Goal: Use online tool/utility: Utilize a website feature to perform a specific function

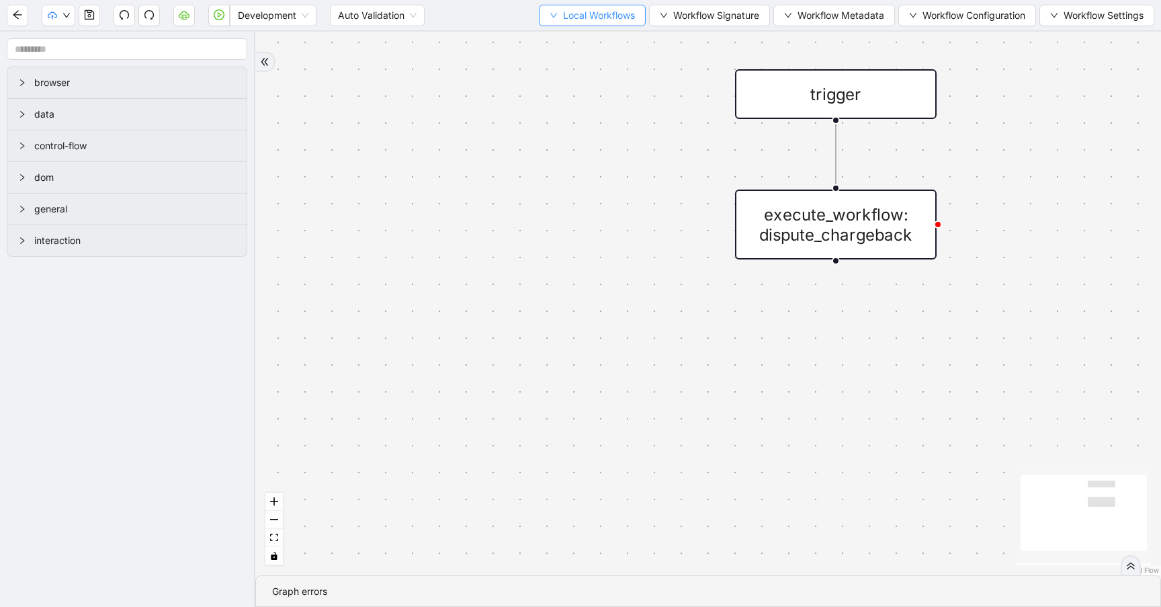
click at [545, 8] on button "Local Workflows" at bounding box center [592, 16] width 107 height 22
click at [549, 43] on span "Select" at bounding box center [585, 41] width 87 height 15
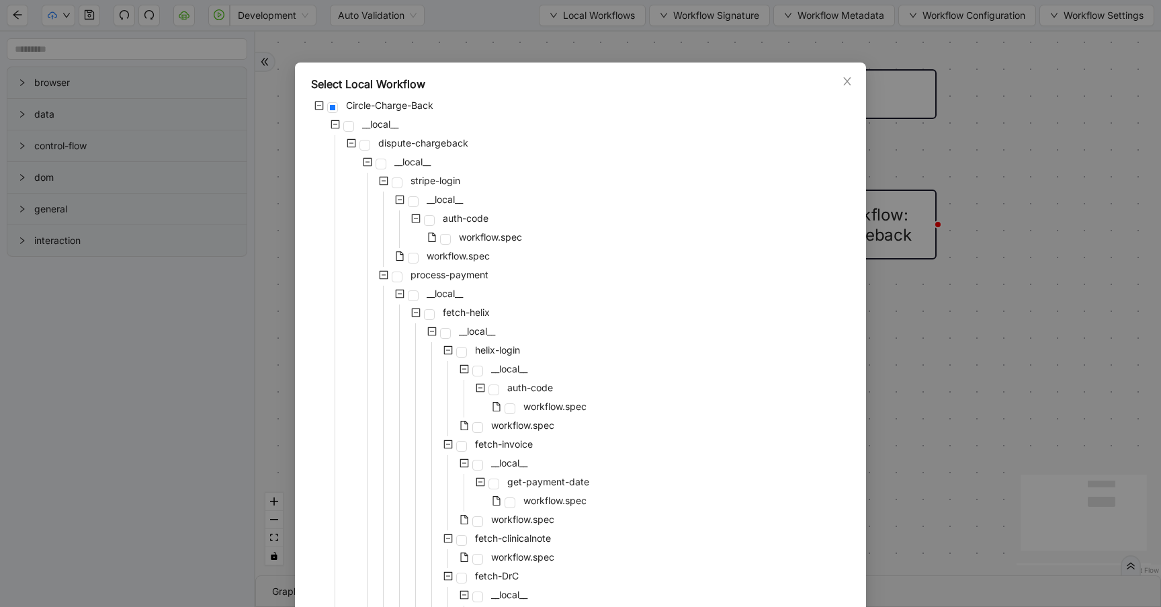
scroll to position [6, 0]
click at [454, 311] on span "fetch-helix" at bounding box center [466, 310] width 47 height 11
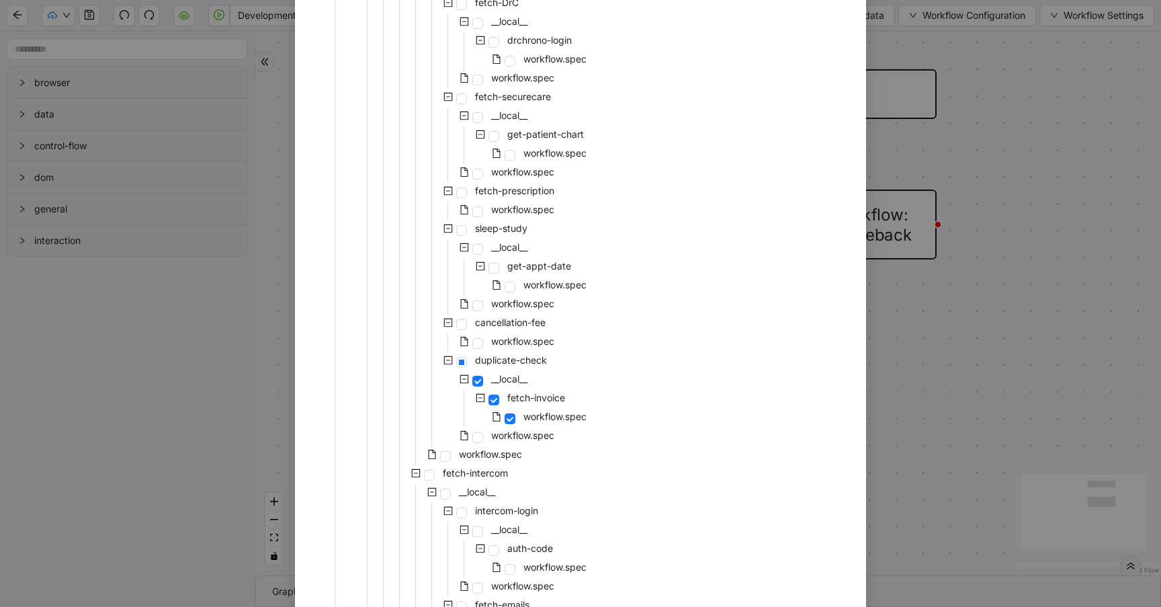
scroll to position [581, 0]
click at [472, 450] on span "workflow.spec" at bounding box center [490, 450] width 63 height 11
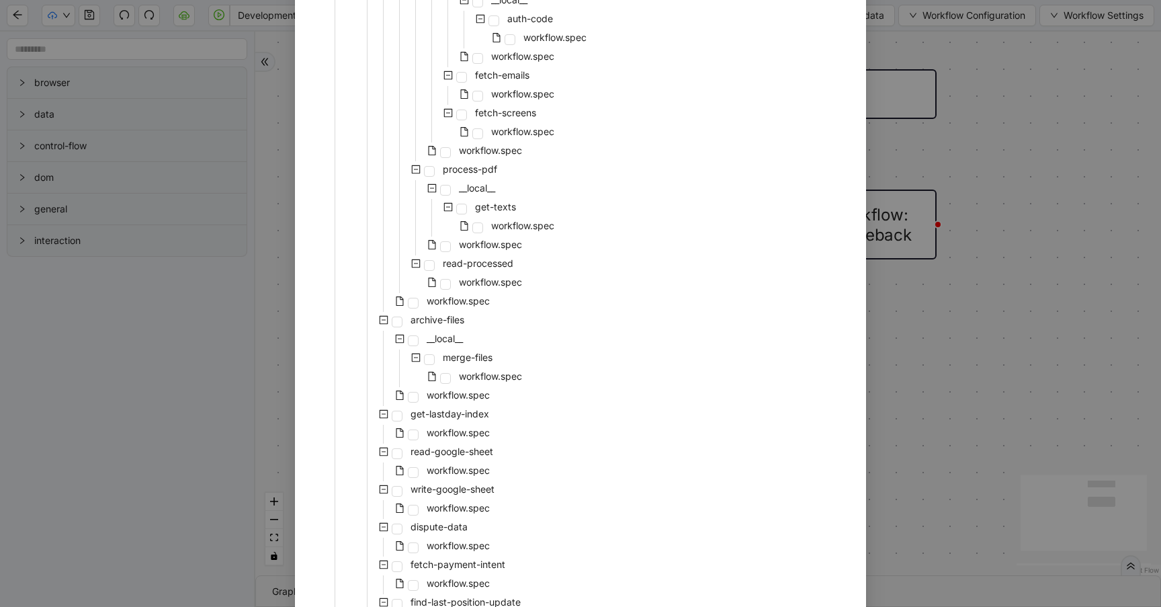
scroll to position [1229, 0]
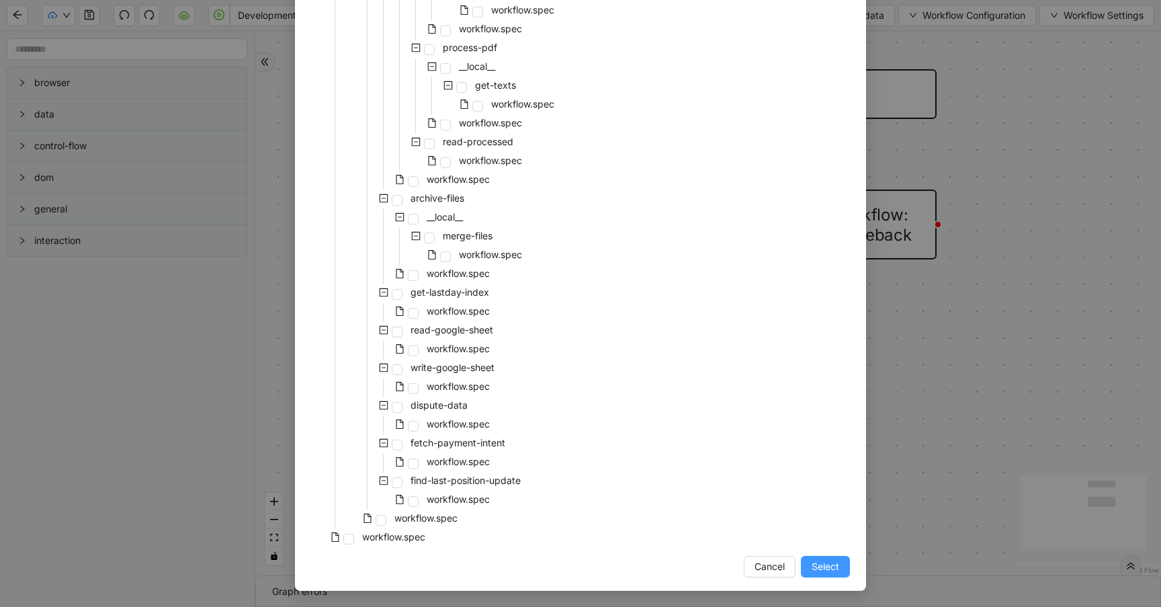
click at [828, 566] on span "Select" at bounding box center [826, 566] width 28 height 15
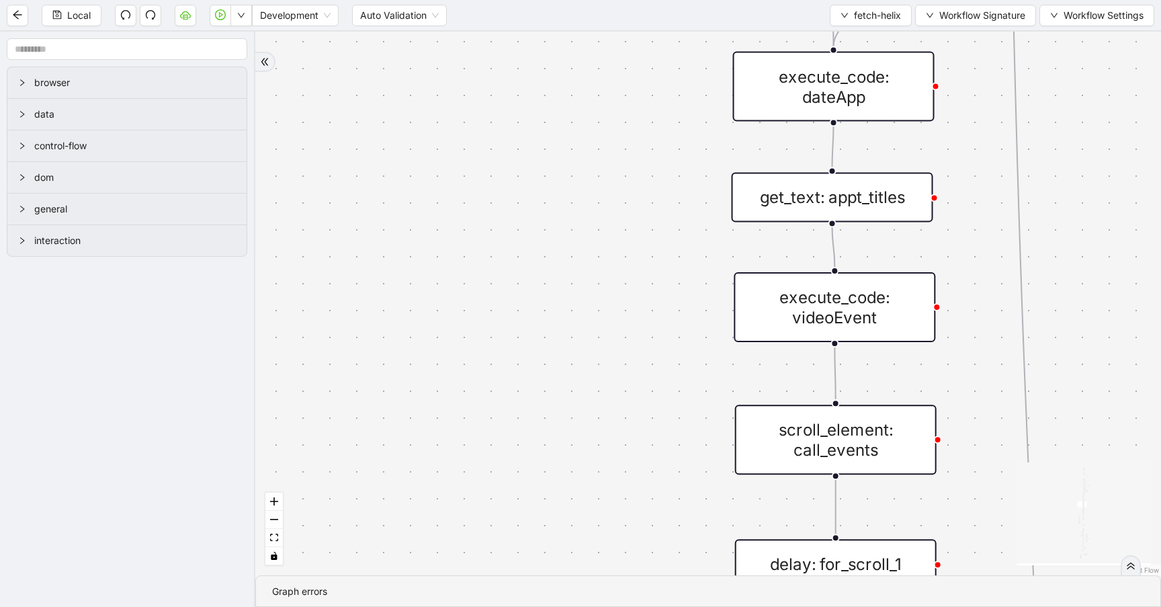
click at [529, 332] on div "success fallback no_invoice fallback success has_apptID clinical_note_present f…" at bounding box center [708, 304] width 906 height 544
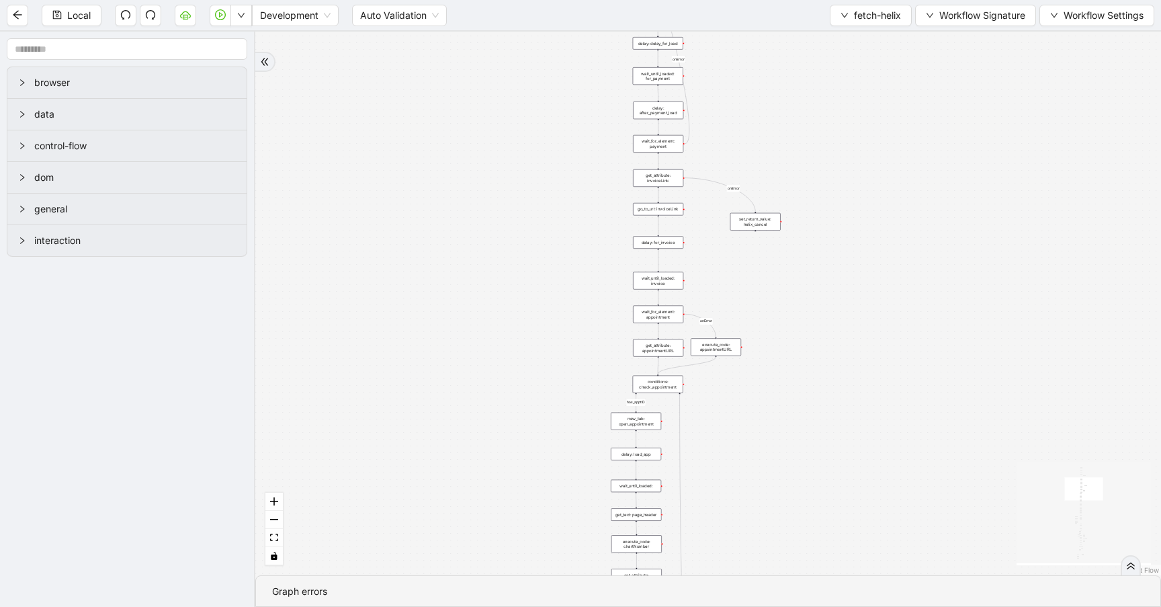
drag, startPoint x: 525, startPoint y: 304, endPoint x: 559, endPoint y: 661, distance: 357.8
click at [559, 606] on html "Local Development Auto Validation fetch-helix Workflow Signature Workflow Setti…" at bounding box center [580, 303] width 1161 height 607
drag, startPoint x: 579, startPoint y: 350, endPoint x: 567, endPoint y: 98, distance: 252.3
click at [567, 98] on div "success fallback no_invoice fallback success has_apptID clinical_note_present f…" at bounding box center [708, 304] width 906 height 544
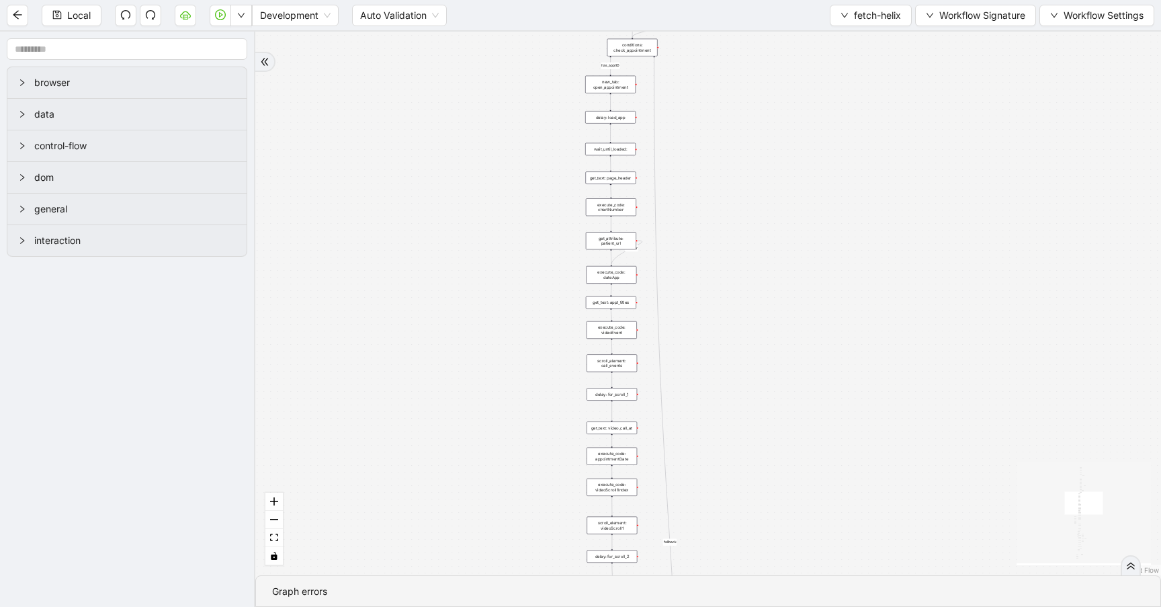
drag, startPoint x: 550, startPoint y: 414, endPoint x: 535, endPoint y: 63, distance: 351.1
click at [535, 63] on div "success fallback no_invoice fallback success has_apptID clinical_note_present f…" at bounding box center [708, 304] width 906 height 544
drag, startPoint x: 560, startPoint y: 232, endPoint x: 548, endPoint y: 77, distance: 155.6
click at [548, 77] on div "success fallback no_invoice fallback success has_apptID clinical_note_present f…" at bounding box center [708, 304] width 906 height 544
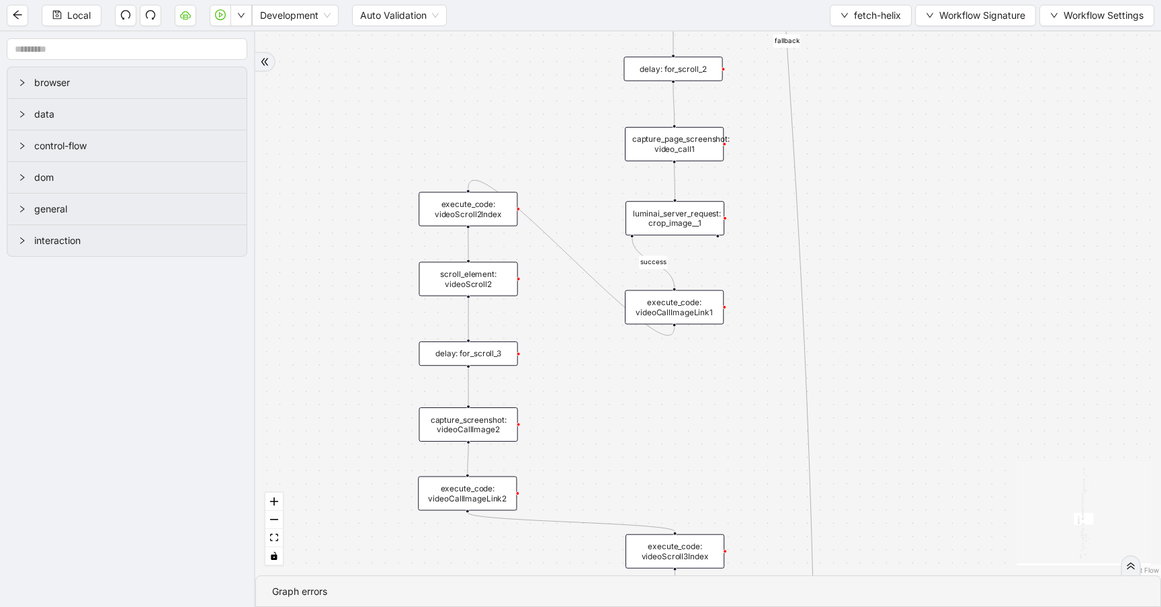
drag, startPoint x: 491, startPoint y: 239, endPoint x: 521, endPoint y: 77, distance: 165.3
click at [521, 77] on div "success fallback no_invoice fallback success has_apptID clinical_note_present f…" at bounding box center [708, 304] width 906 height 544
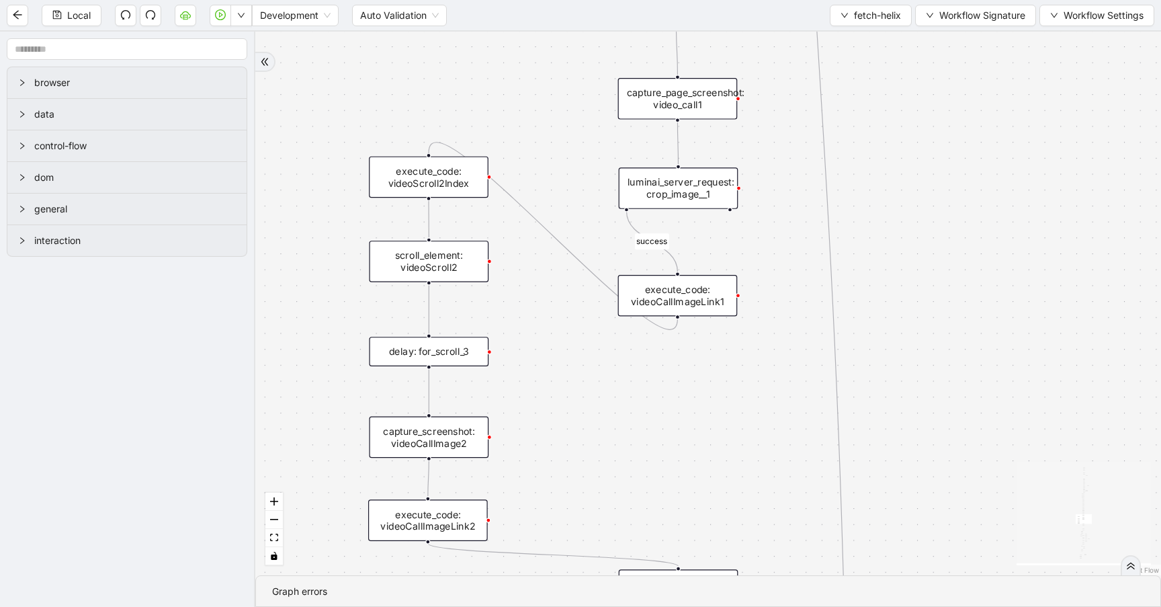
click at [713, 203] on div "luminai_server_request: crop_image__1" at bounding box center [679, 188] width 120 height 42
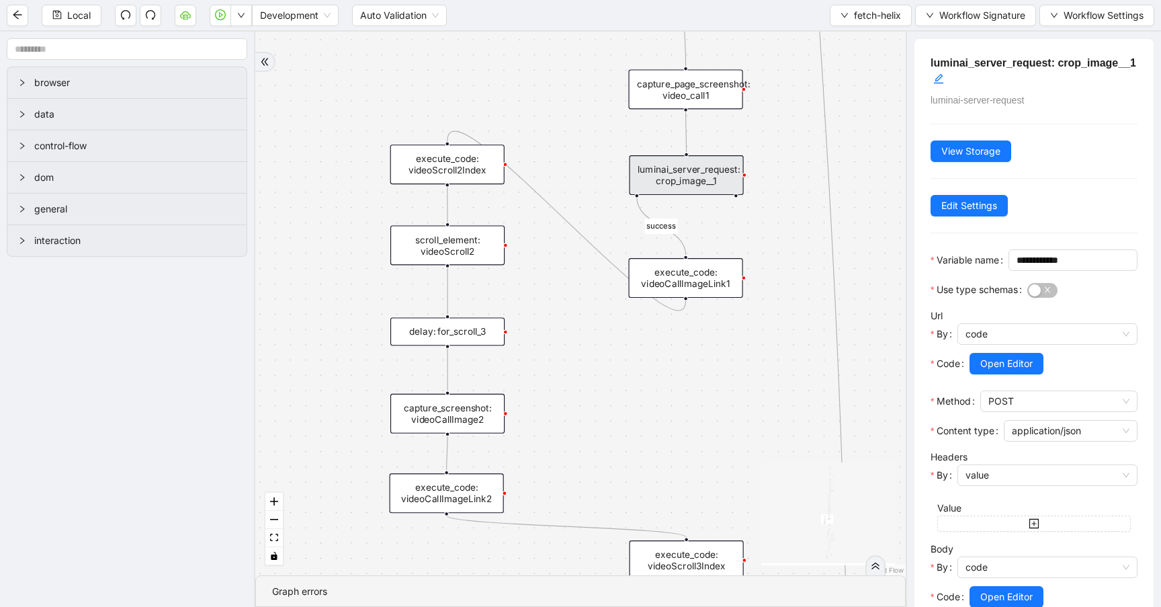
drag, startPoint x: 733, startPoint y: 255, endPoint x: 741, endPoint y: 239, distance: 18.0
click at [741, 239] on div "success fallback no_invoice fallback success has_apptID clinical_note_present f…" at bounding box center [580, 304] width 650 height 544
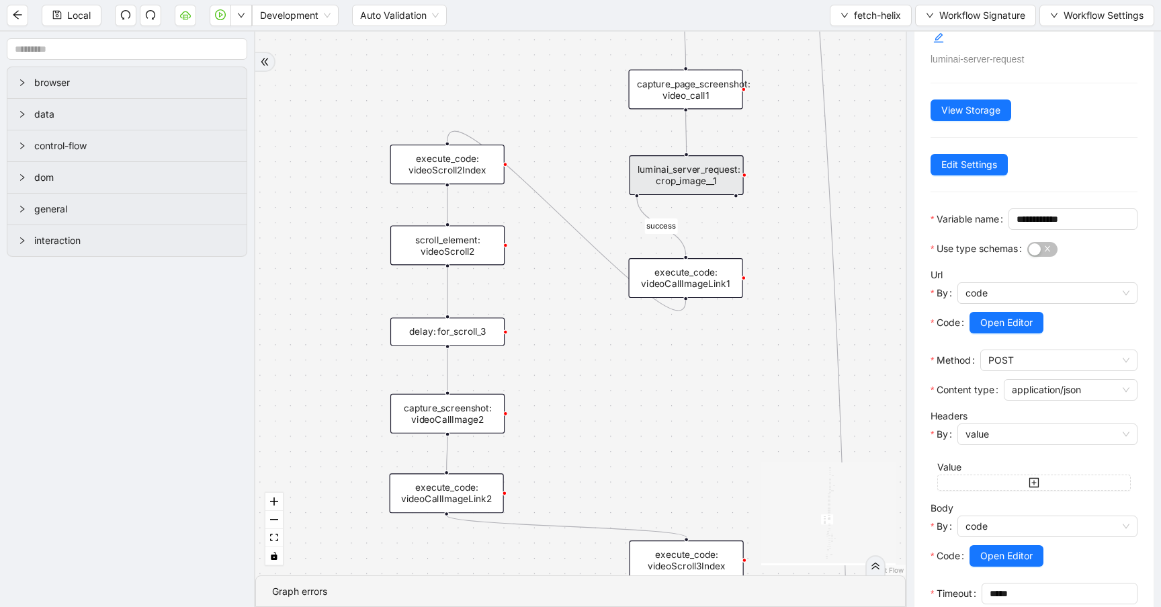
scroll to position [42, 0]
click at [998, 329] on span "Open Editor" at bounding box center [1006, 321] width 52 height 15
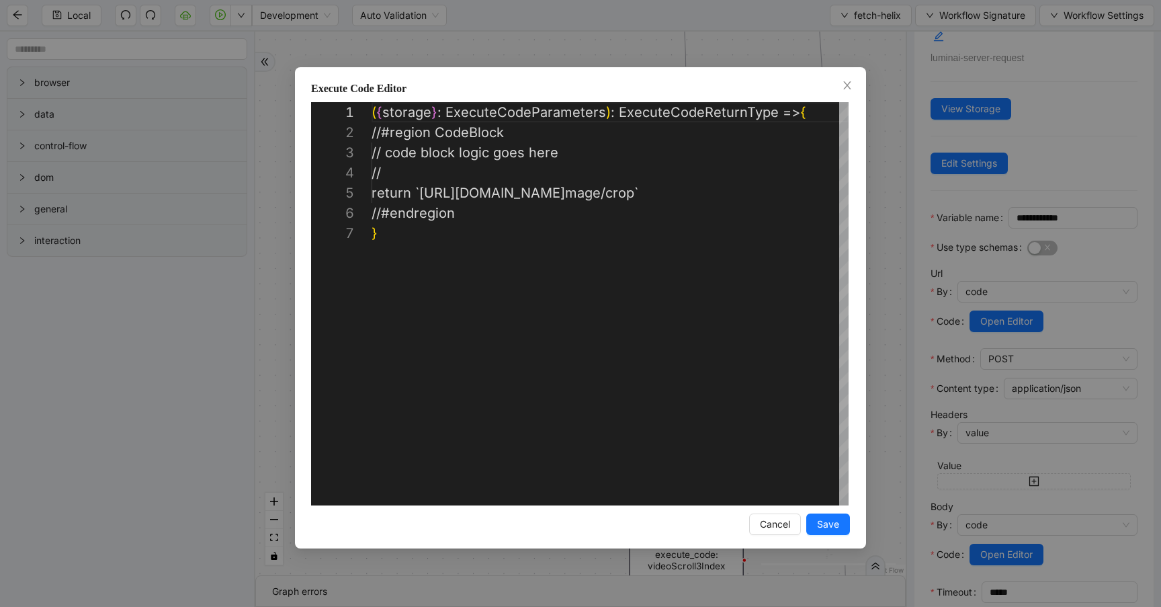
scroll to position [121, 0]
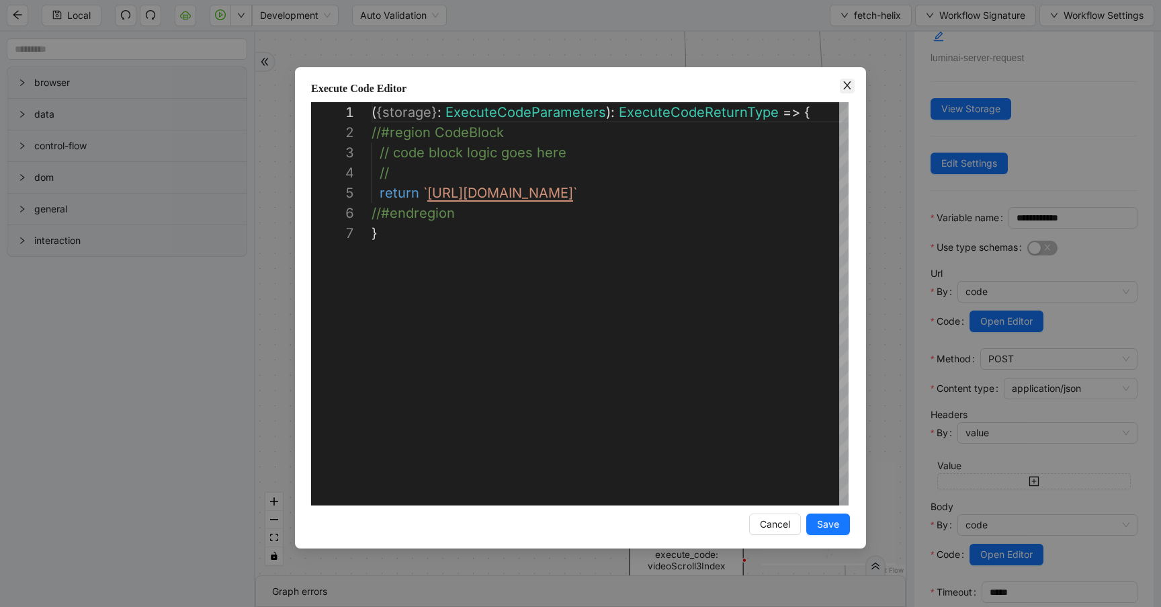
click at [844, 90] on icon "close" at bounding box center [847, 85] width 11 height 11
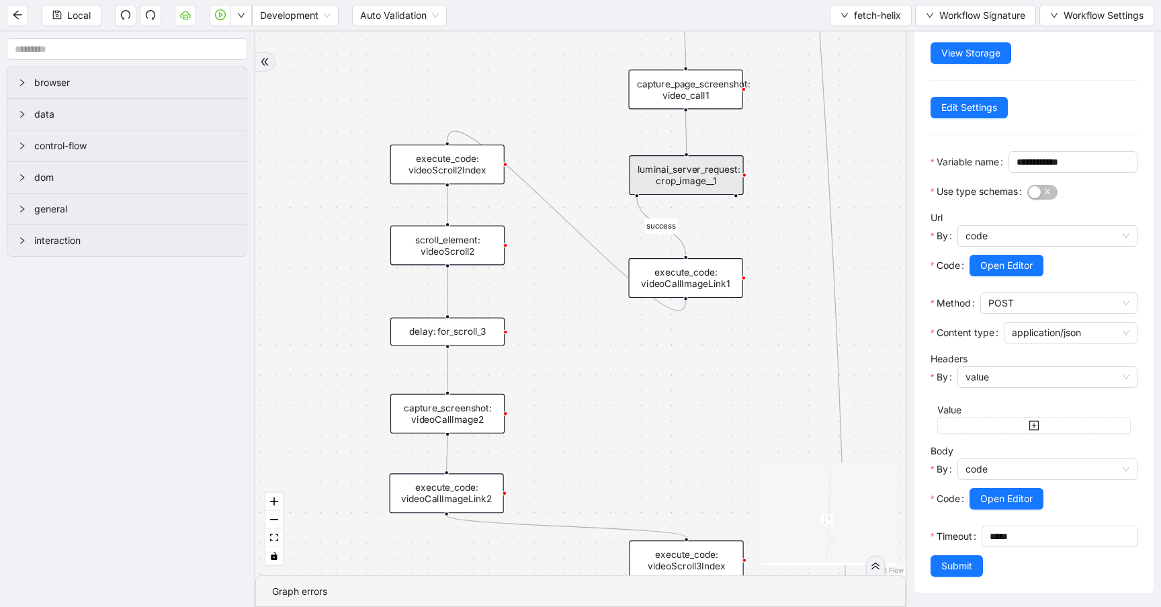
scroll to position [120, 0]
click at [993, 497] on span "Open Editor" at bounding box center [1006, 498] width 52 height 15
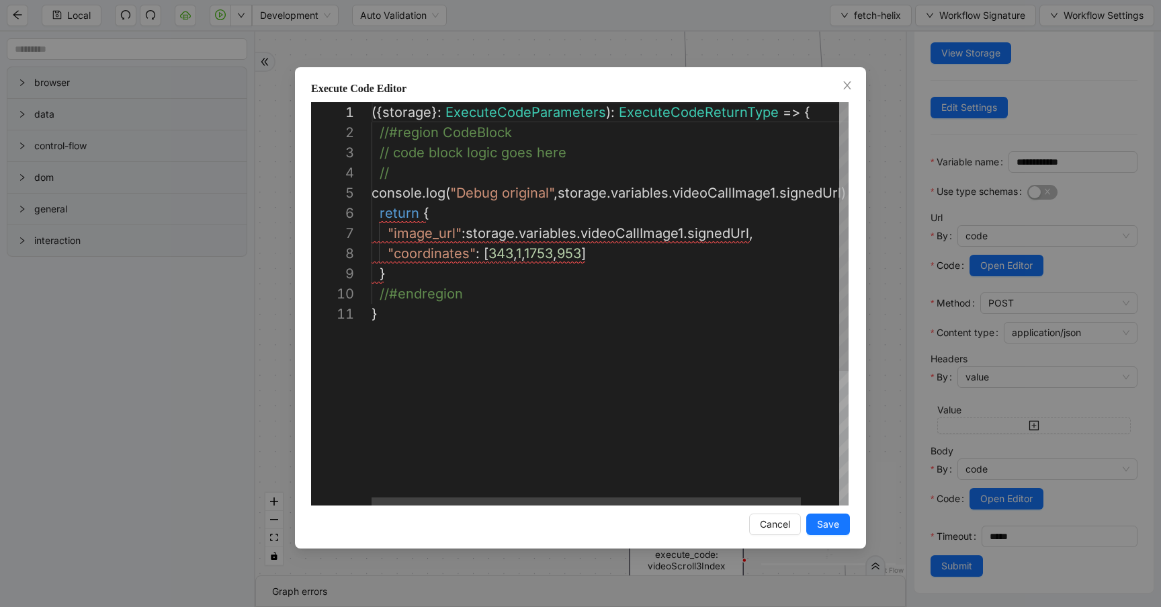
click at [695, 239] on div "({ storage }: ExecuteCodeParameters ): ExecuteCodeReturnType => { //#region Cod…" at bounding box center [631, 404] width 519 height 605
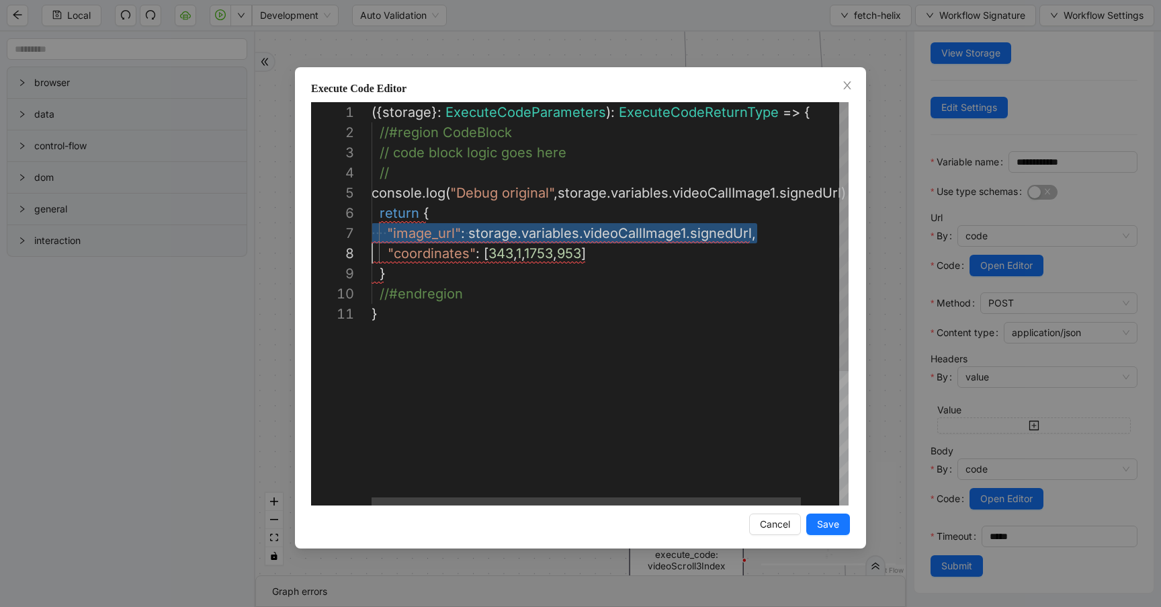
scroll to position [121, 0]
click at [695, 239] on div "({ storage }: ExecuteCodeParameters ): ExecuteCodeReturnType => { //#region Cod…" at bounding box center [631, 404] width 519 height 605
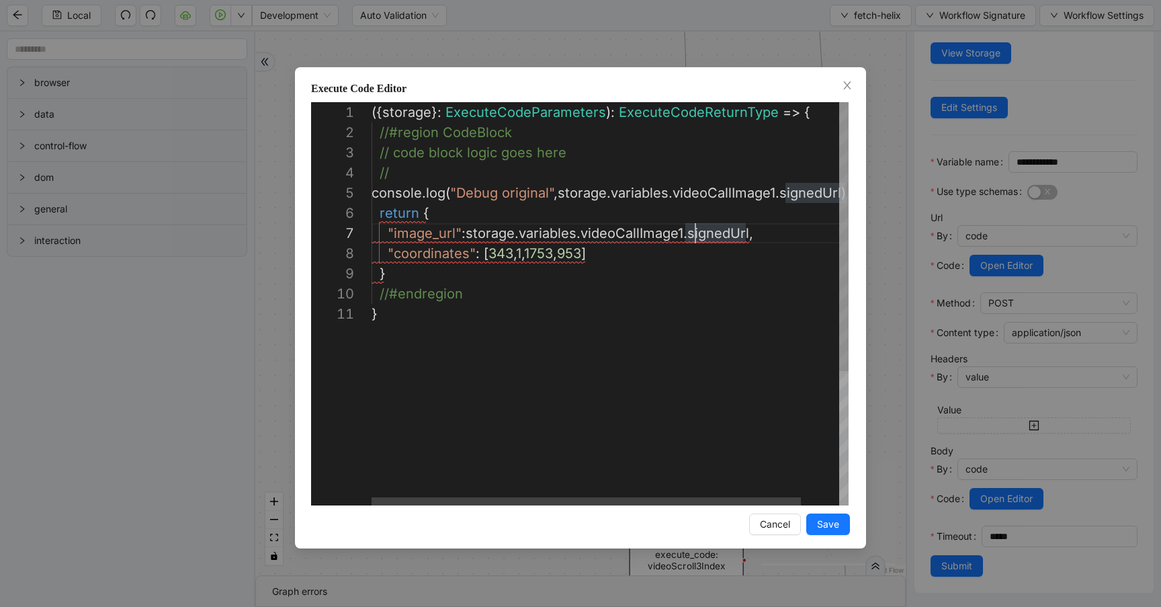
click at [695, 239] on div "({ storage }: ExecuteCodeParameters ): ExecuteCodeReturnType => { //#region Cod…" at bounding box center [631, 404] width 519 height 605
click at [849, 92] on span "Close" at bounding box center [847, 86] width 15 height 15
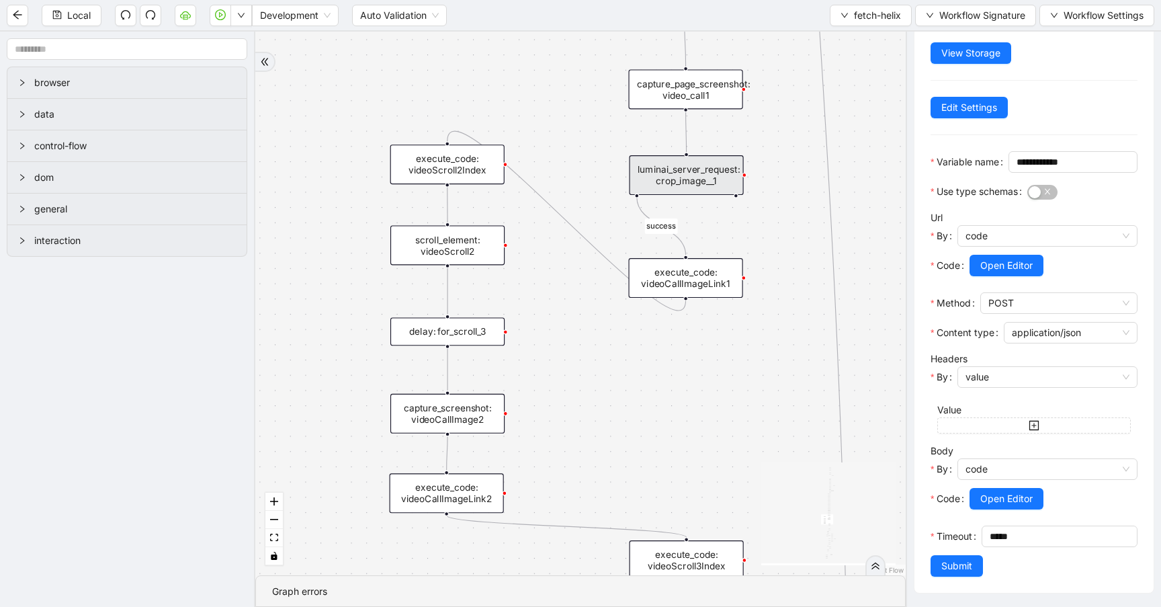
click at [454, 411] on div "capture_screenshot: videoCallImage2" at bounding box center [447, 414] width 114 height 40
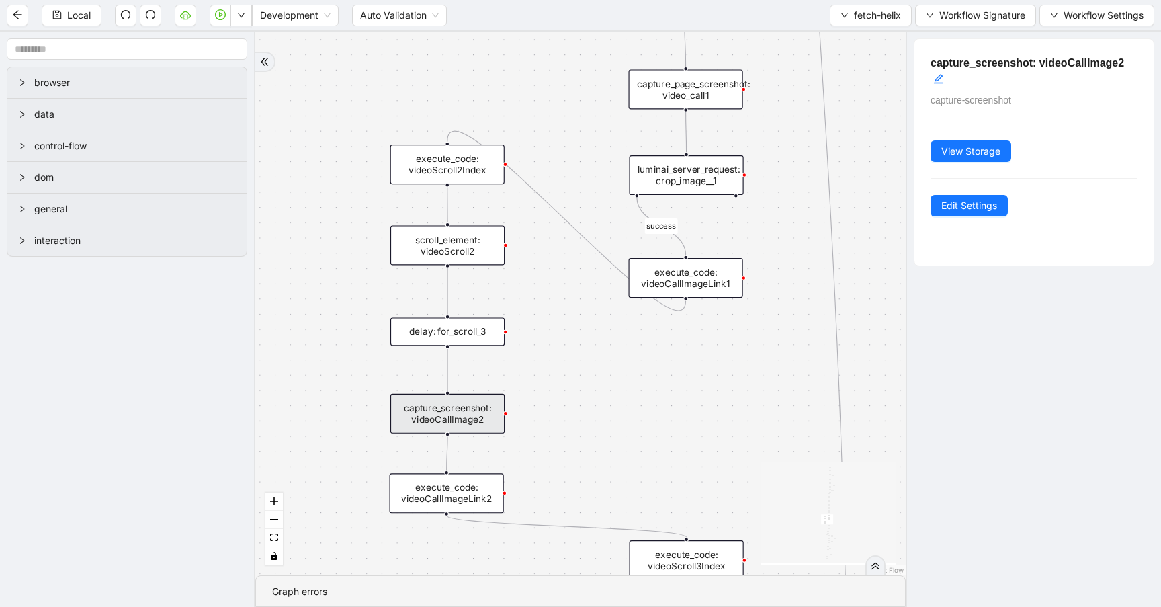
scroll to position [0, 0]
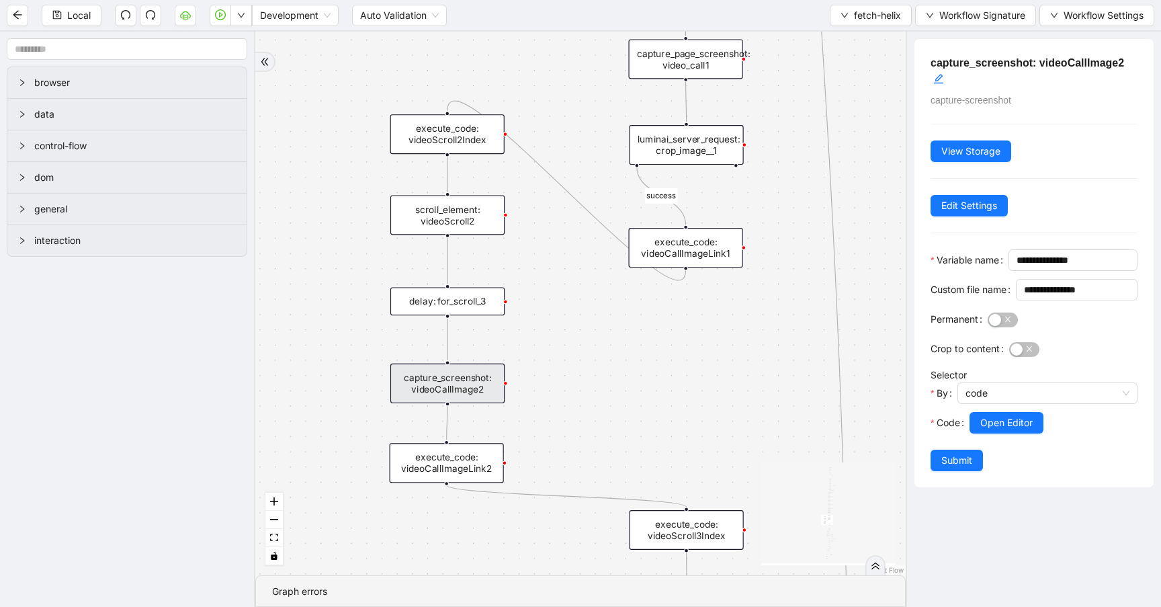
drag, startPoint x: 615, startPoint y: 394, endPoint x: 615, endPoint y: 208, distance: 185.5
click at [615, 208] on div "success fallback no_invoice fallback success has_apptID clinical_note_present f…" at bounding box center [580, 304] width 650 height 544
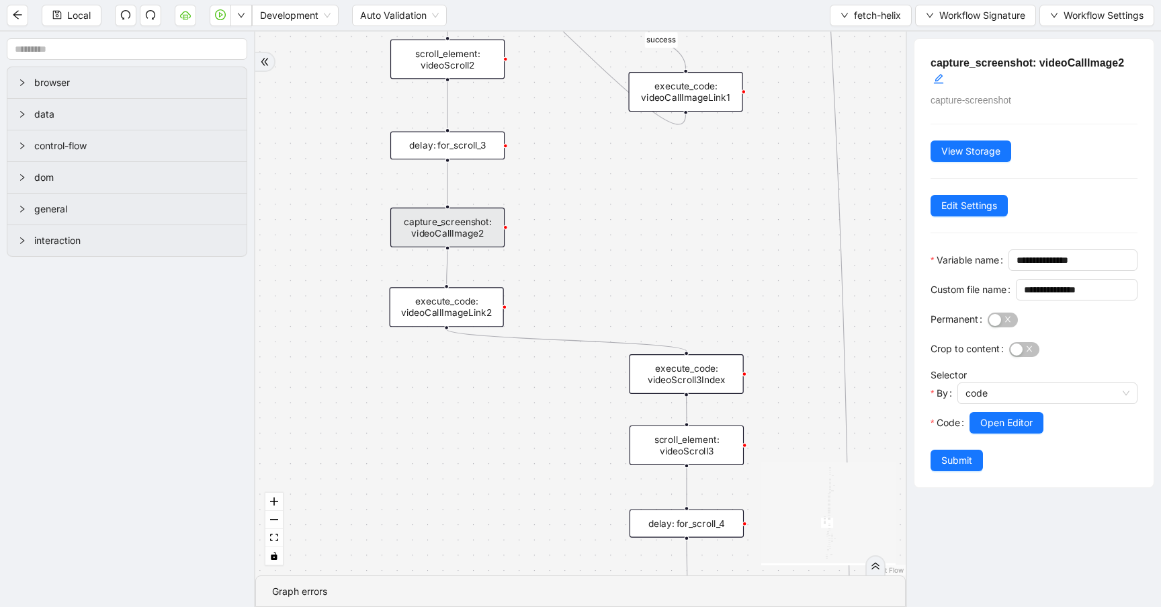
click at [467, 312] on div "execute_code: videoCallImageLink2" at bounding box center [447, 307] width 114 height 40
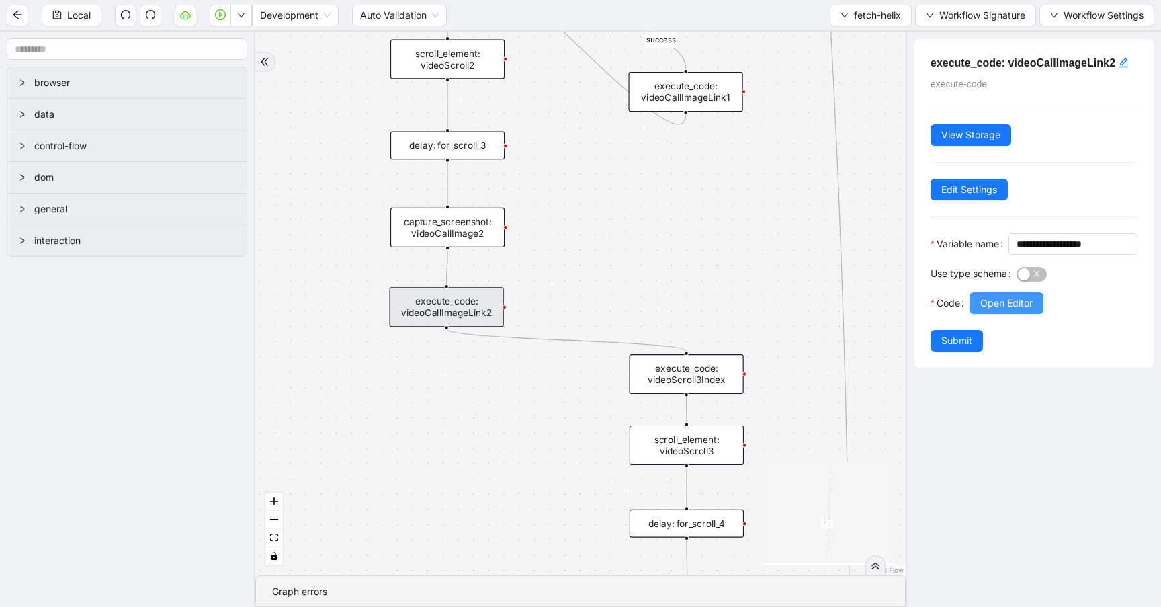
click at [1014, 314] on button "Open Editor" at bounding box center [1007, 303] width 74 height 22
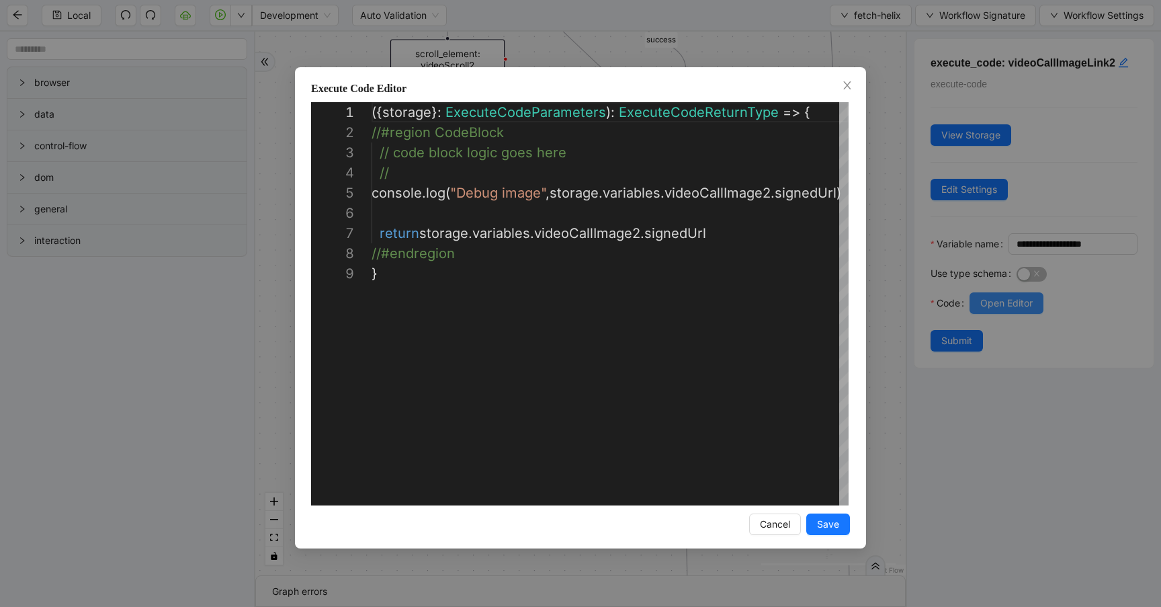
scroll to position [161, 0]
click at [487, 228] on div "({ storage }: ExecuteCodeParameters ): ExecuteCodeReturnType => { //#region Cod…" at bounding box center [629, 384] width 514 height 564
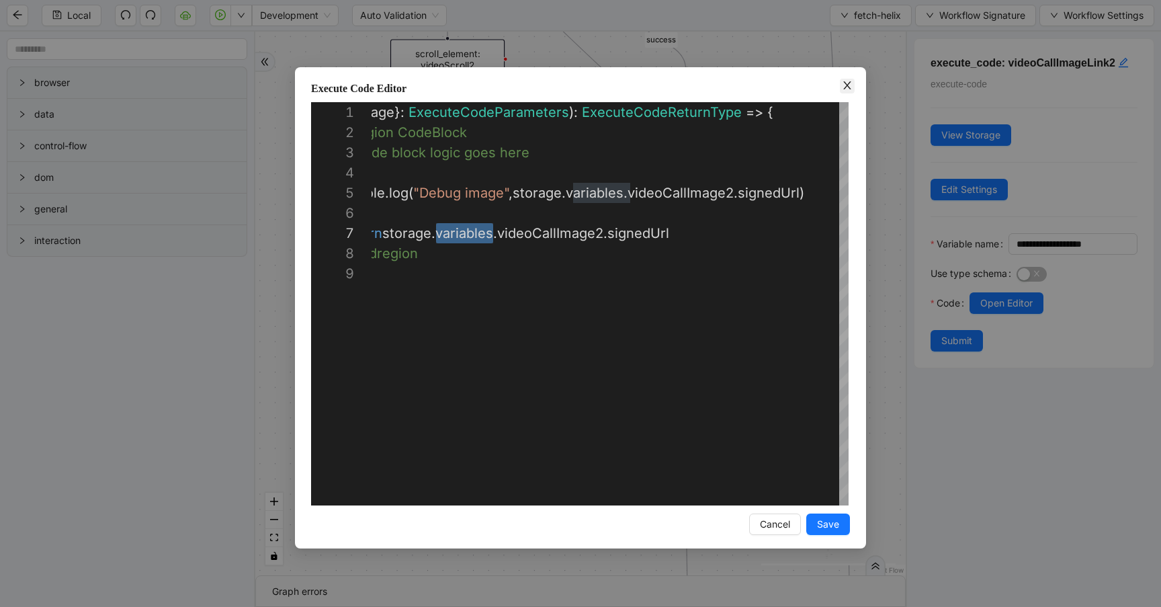
click at [849, 83] on icon "close" at bounding box center [846, 85] width 7 height 8
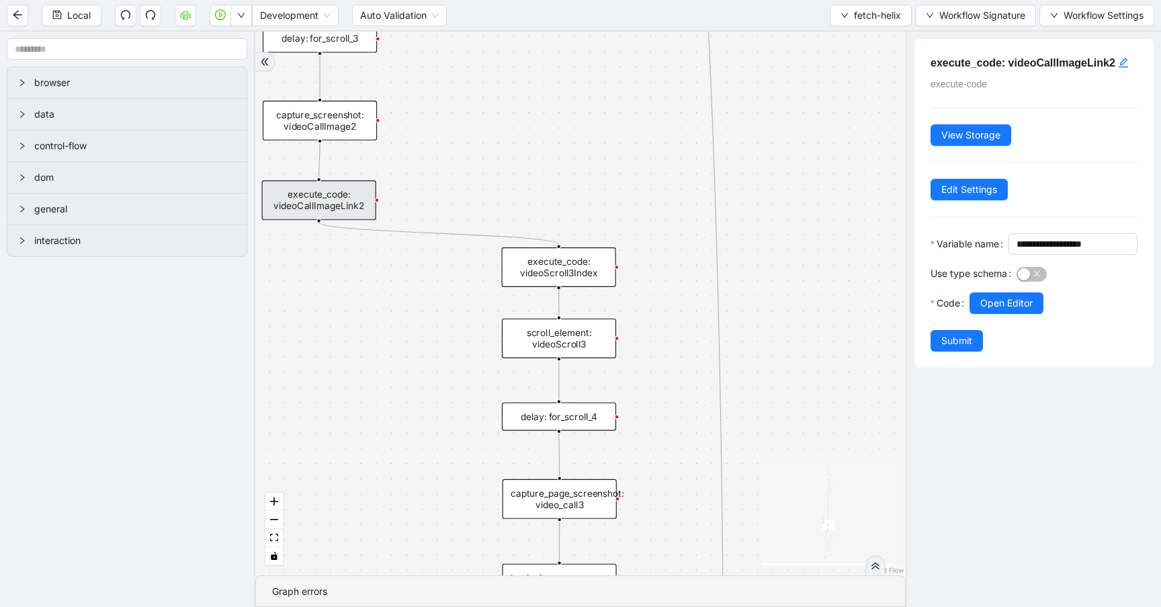
drag, startPoint x: 554, startPoint y: 216, endPoint x: 506, endPoint y: 175, distance: 62.9
click at [506, 175] on div "success fallback no_invoice fallback success has_apptID clinical_note_present f…" at bounding box center [580, 304] width 650 height 544
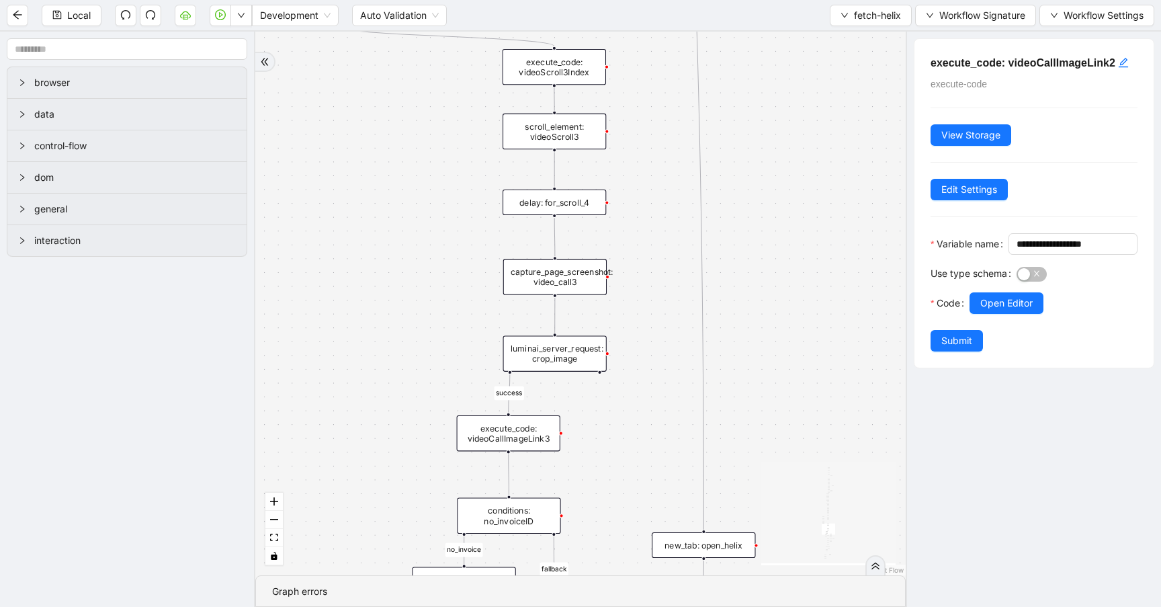
drag, startPoint x: 636, startPoint y: 358, endPoint x: 636, endPoint y: 161, distance: 197.6
click at [636, 161] on div "success fallback no_invoice fallback success has_apptID clinical_note_present f…" at bounding box center [580, 304] width 650 height 544
drag, startPoint x: 601, startPoint y: 393, endPoint x: 637, endPoint y: 328, distance: 74.3
click at [637, 329] on icon "plus-circle" at bounding box center [635, 327] width 17 height 17
drag, startPoint x: 579, startPoint y: 301, endPoint x: 546, endPoint y: 339, distance: 50.0
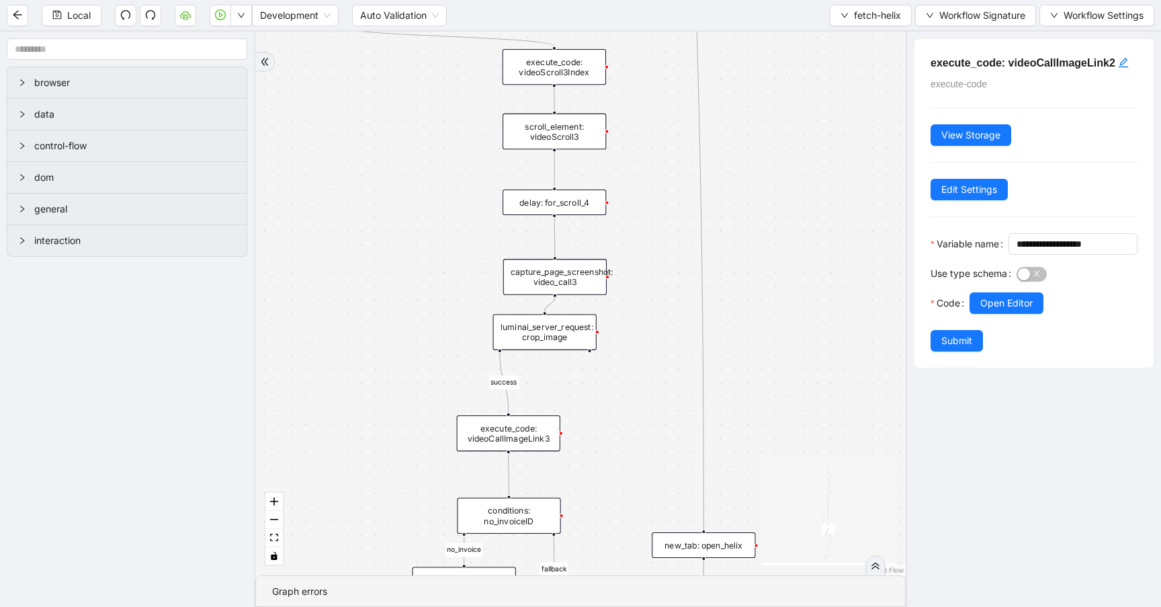
click at [546, 339] on div "luminai_server_request: crop_image" at bounding box center [544, 332] width 103 height 36
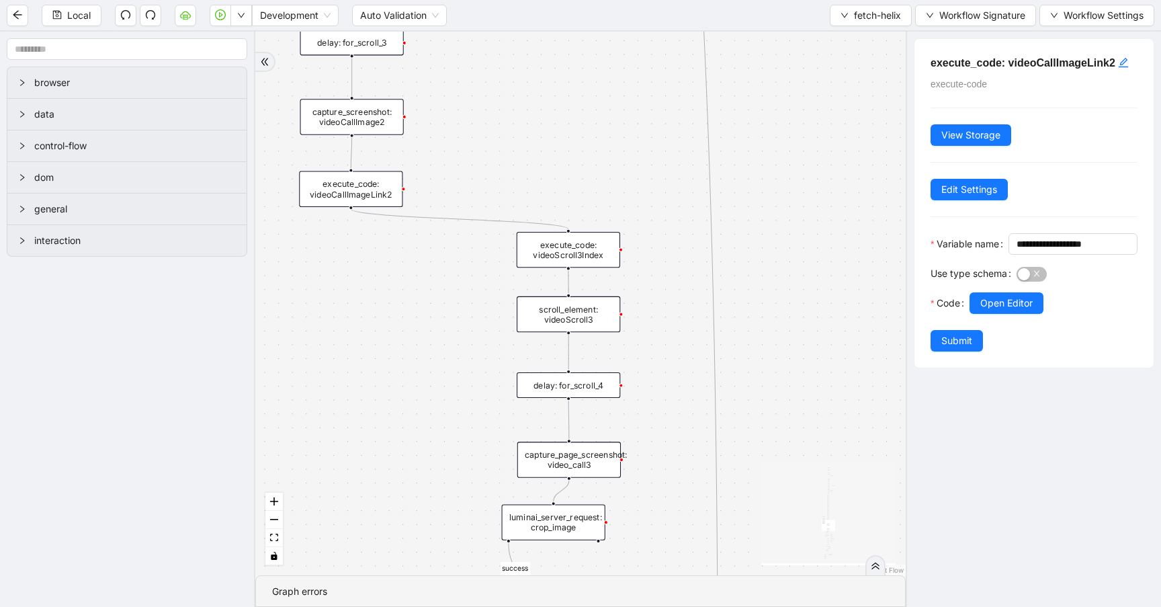
drag, startPoint x: 650, startPoint y: 226, endPoint x: 664, endPoint y: 411, distance: 184.7
click at [665, 413] on div "success fallback no_invoice fallback success has_apptID clinical_note_present f…" at bounding box center [580, 304] width 650 height 544
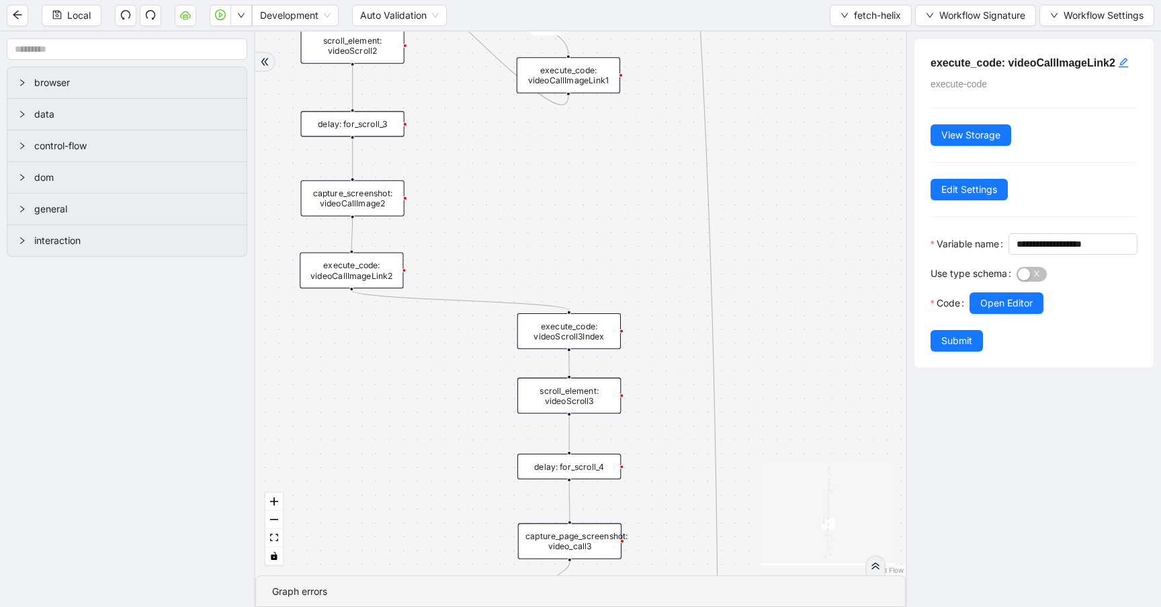
drag, startPoint x: 663, startPoint y: 296, endPoint x: 663, endPoint y: 372, distance: 75.9
click at [663, 372] on div "success fallback no_invoice fallback success has_apptID clinical_note_present f…" at bounding box center [580, 304] width 650 height 544
click at [351, 267] on div "execute_code: videoCallImageLink2" at bounding box center [351, 269] width 103 height 36
drag, startPoint x: 1069, startPoint y: 261, endPoint x: 882, endPoint y: 259, distance: 187.5
click at [882, 259] on section "browser data control-flow dom general interaction success fallback no_invoice f…" at bounding box center [580, 319] width 1161 height 575
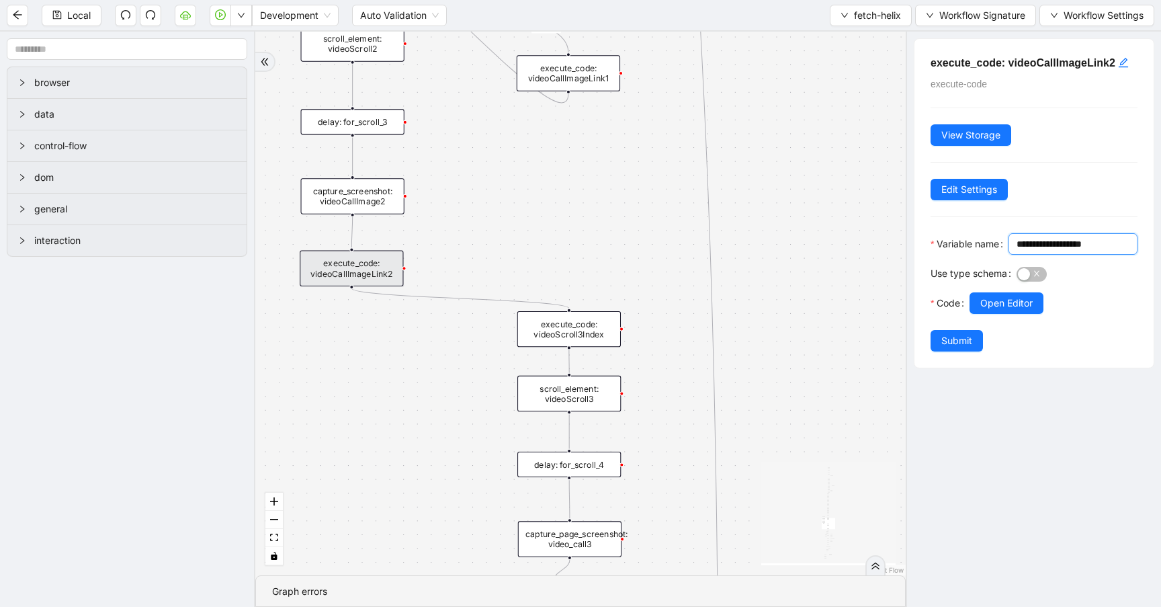
click at [812, 302] on div "success fallback no_invoice fallback success has_apptID clinical_note_present f…" at bounding box center [580, 304] width 650 height 544
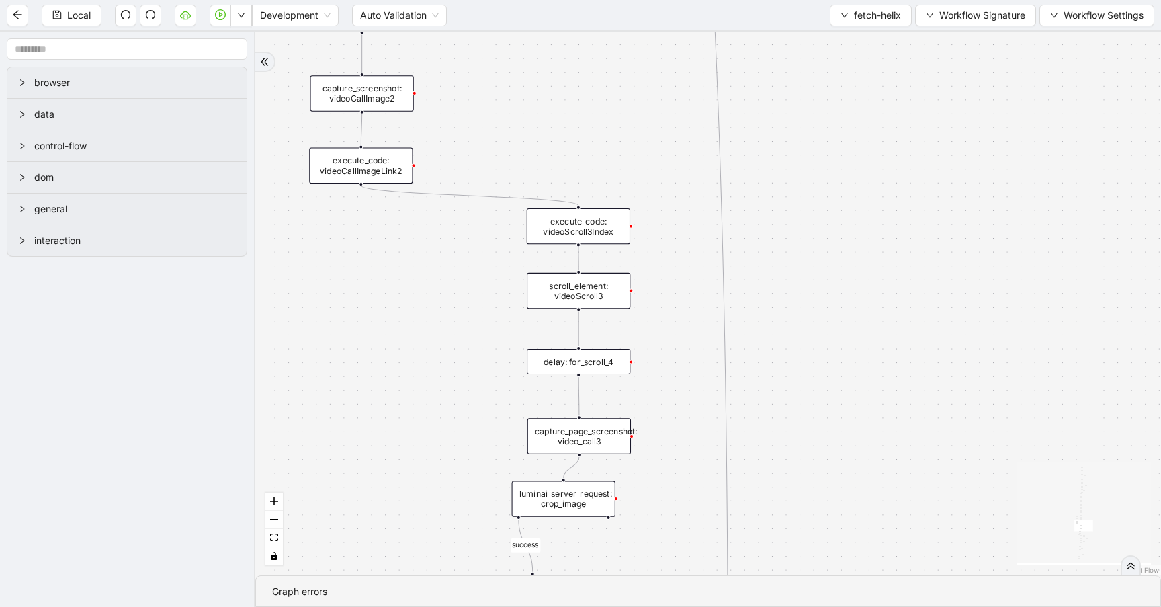
drag, startPoint x: 800, startPoint y: 345, endPoint x: 812, endPoint y: 224, distance: 121.6
click at [812, 224] on div "success fallback no_invoice fallback success has_apptID clinical_note_present f…" at bounding box center [708, 304] width 906 height 544
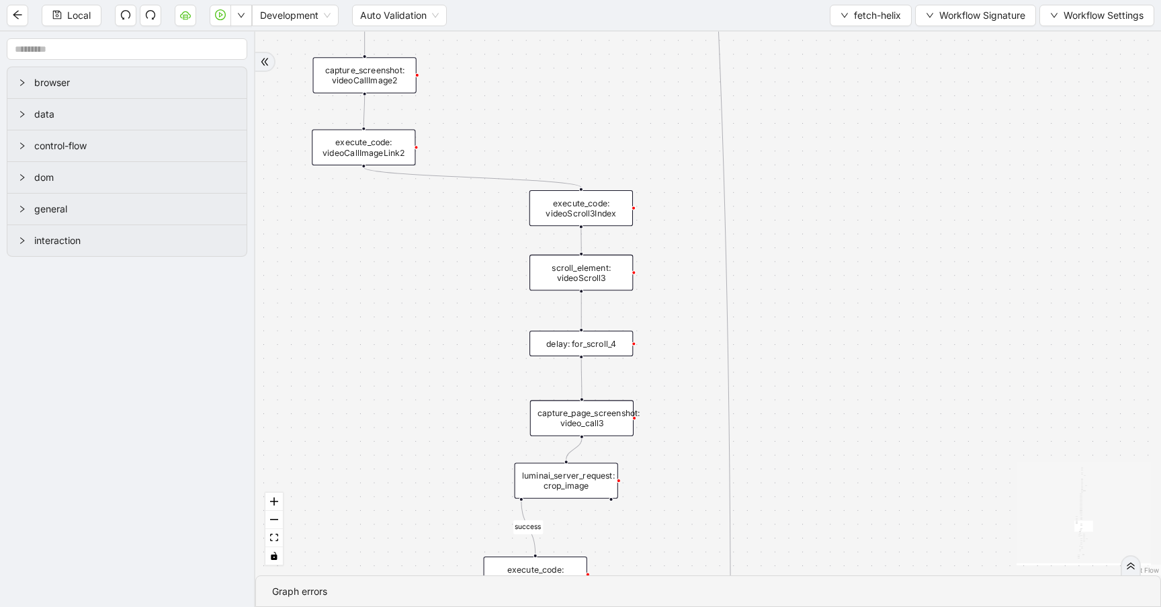
click at [602, 206] on div "execute_code: videoScroll3Index" at bounding box center [580, 208] width 103 height 36
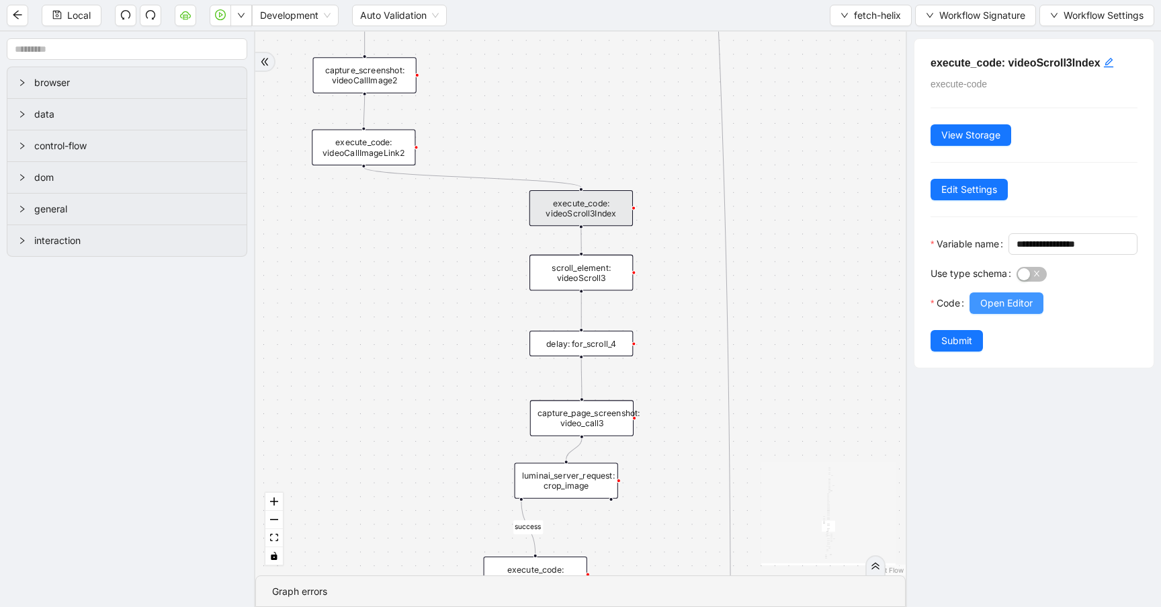
click at [991, 310] on span "Open Editor" at bounding box center [1006, 303] width 52 height 15
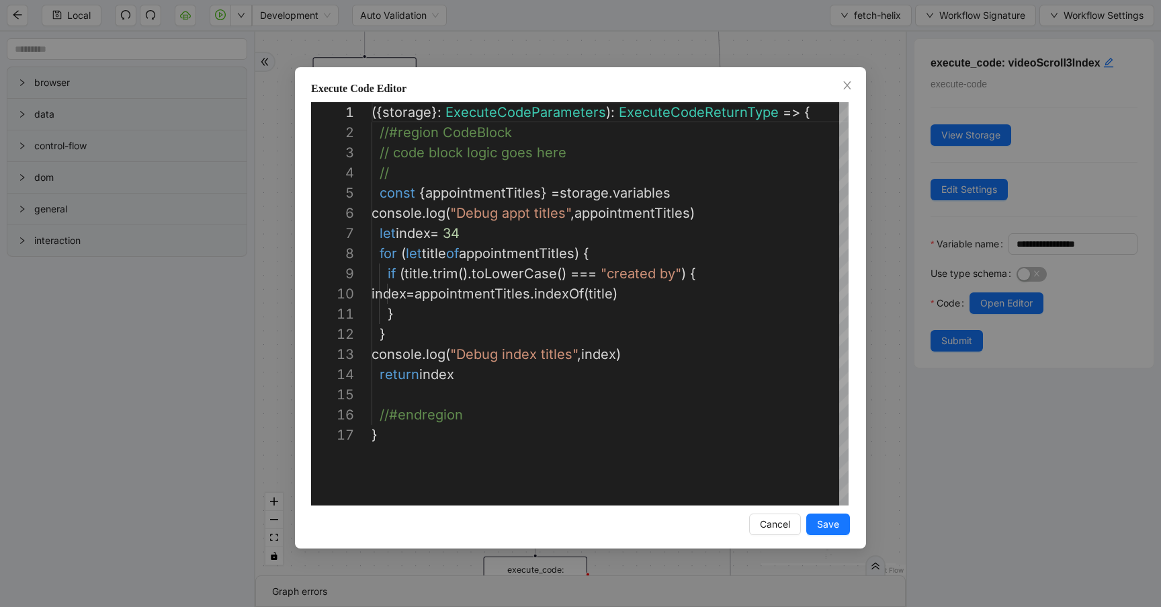
scroll to position [202, 0]
click at [431, 273] on div "({ storage }: ExecuteCodeParameters ): ExecuteCodeReturnType => { //#region Cod…" at bounding box center [610, 465] width 477 height 726
click at [846, 85] on icon "close" at bounding box center [846, 85] width 7 height 8
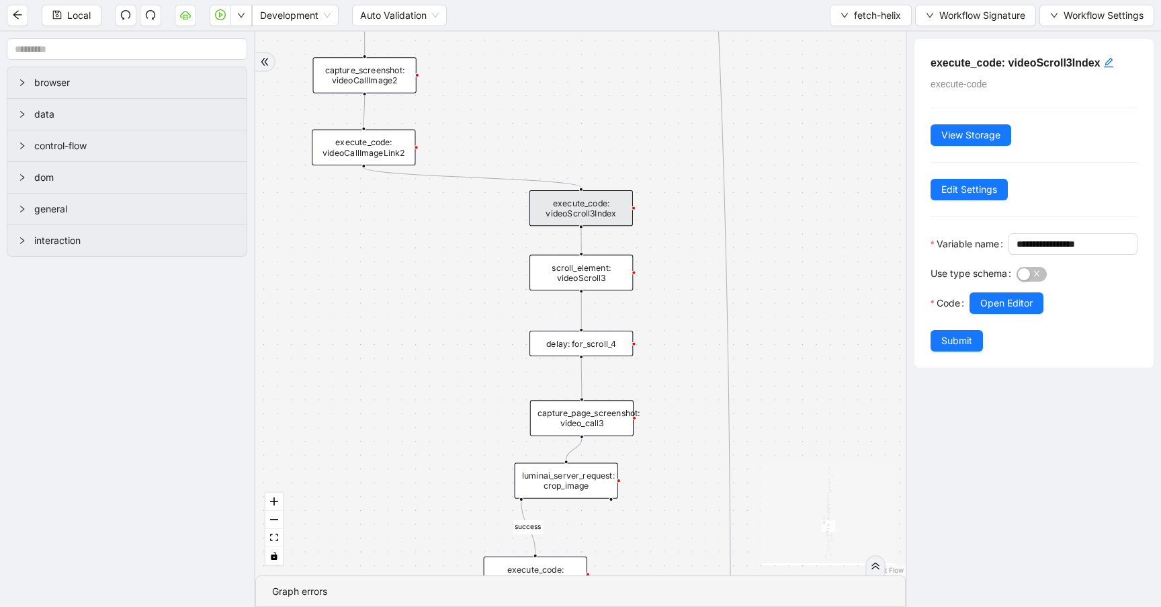
click at [574, 286] on div "scroll_element: videoScroll3" at bounding box center [580, 273] width 103 height 36
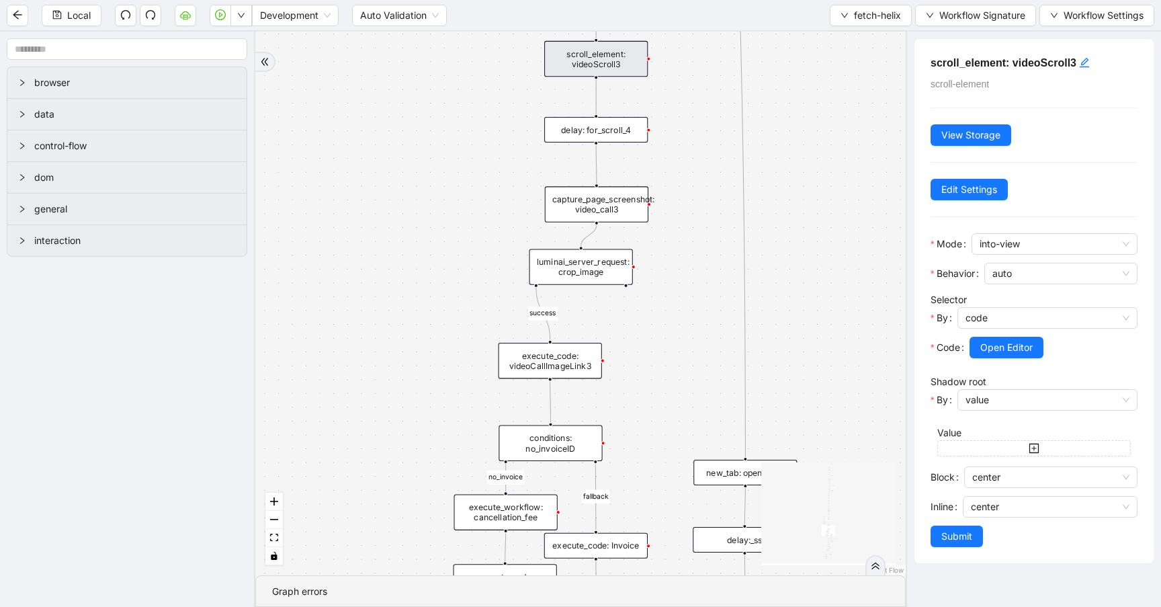
drag, startPoint x: 669, startPoint y: 396, endPoint x: 683, endPoint y: 187, distance: 208.8
click at [683, 184] on div "success fallback no_invoice fallback success has_apptID clinical_note_present f…" at bounding box center [580, 304] width 650 height 544
click at [589, 262] on div "luminai_server_request: crop_image" at bounding box center [580, 267] width 103 height 36
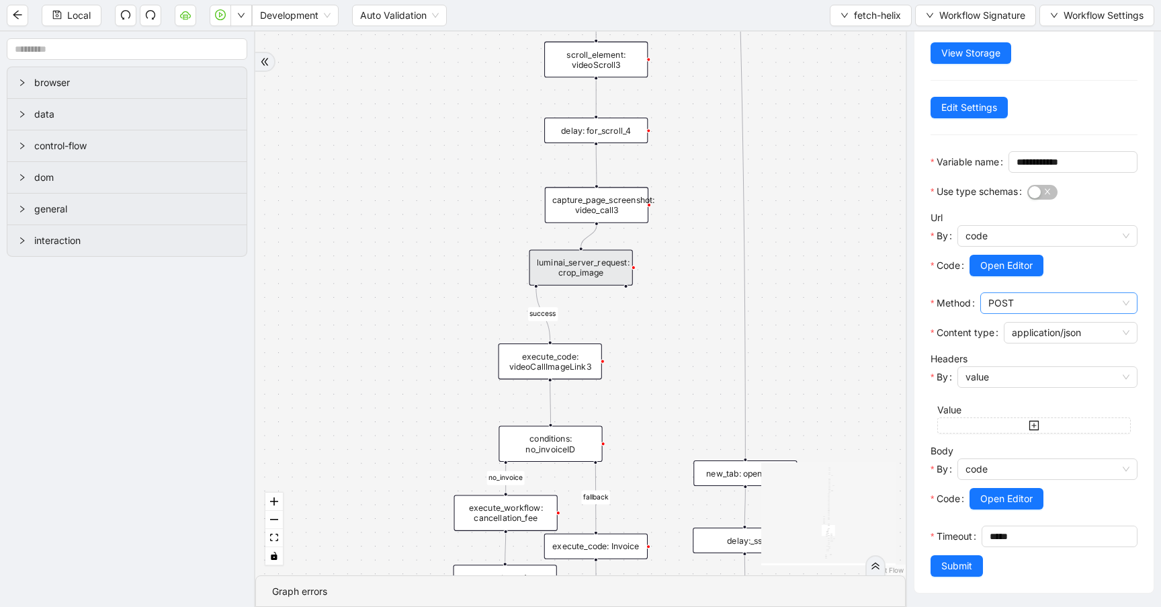
scroll to position [120, 0]
click at [1015, 495] on span "Open Editor" at bounding box center [1006, 498] width 52 height 15
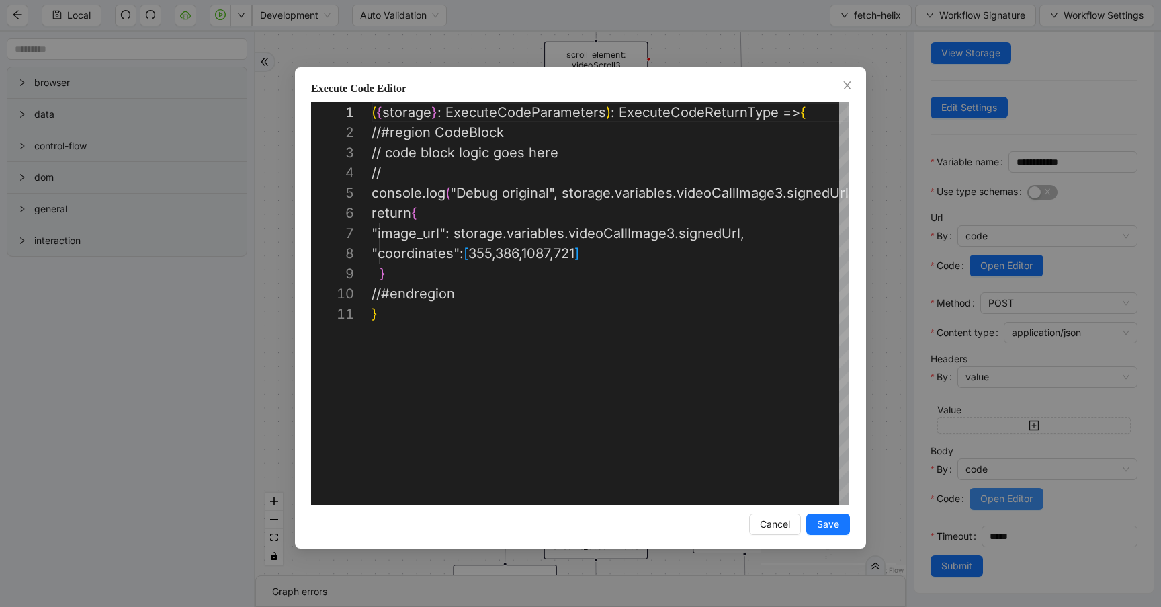
scroll to position [202, 0]
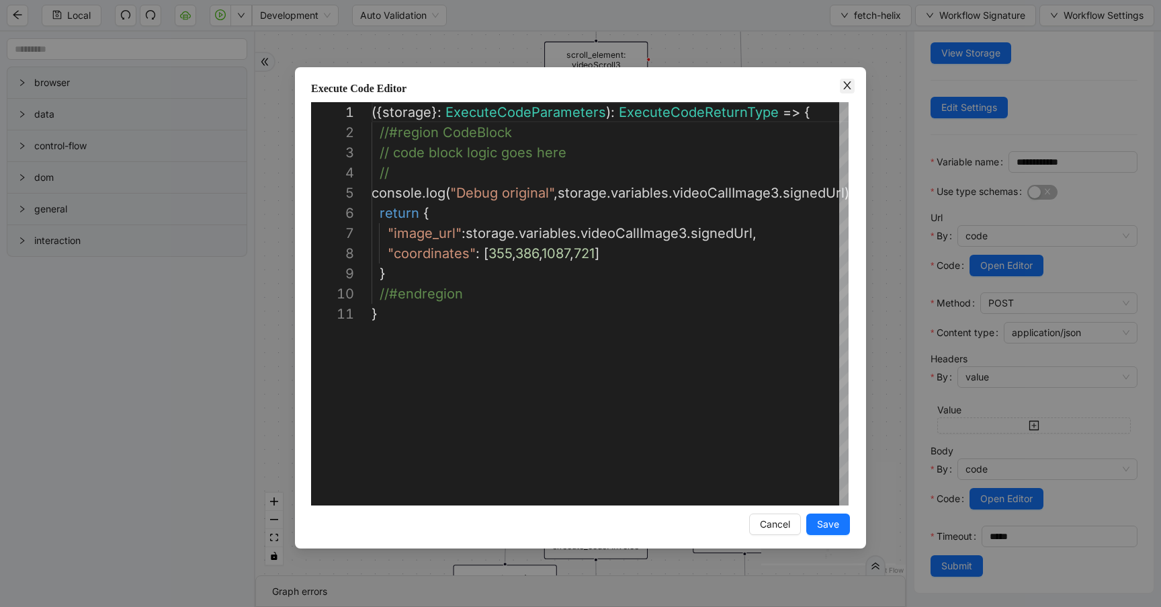
click at [843, 85] on icon "close" at bounding box center [847, 85] width 11 height 11
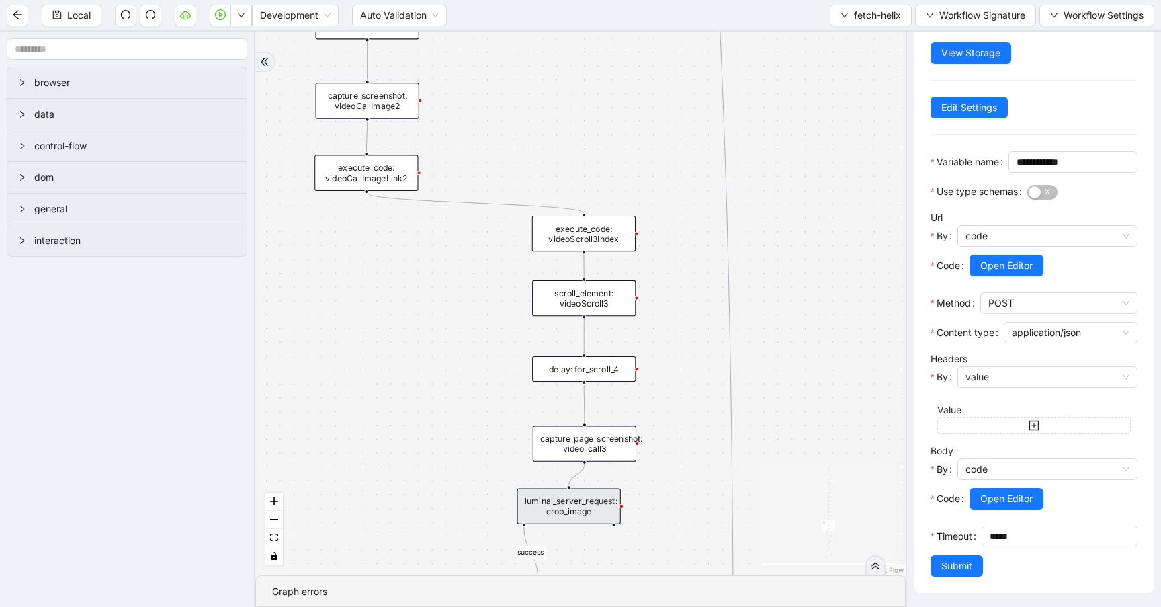
drag, startPoint x: 813, startPoint y: 134, endPoint x: 801, endPoint y: 388, distance: 254.3
click at [801, 388] on div "success fallback no_invoice fallback success has_apptID clinical_note_present f…" at bounding box center [580, 304] width 650 height 544
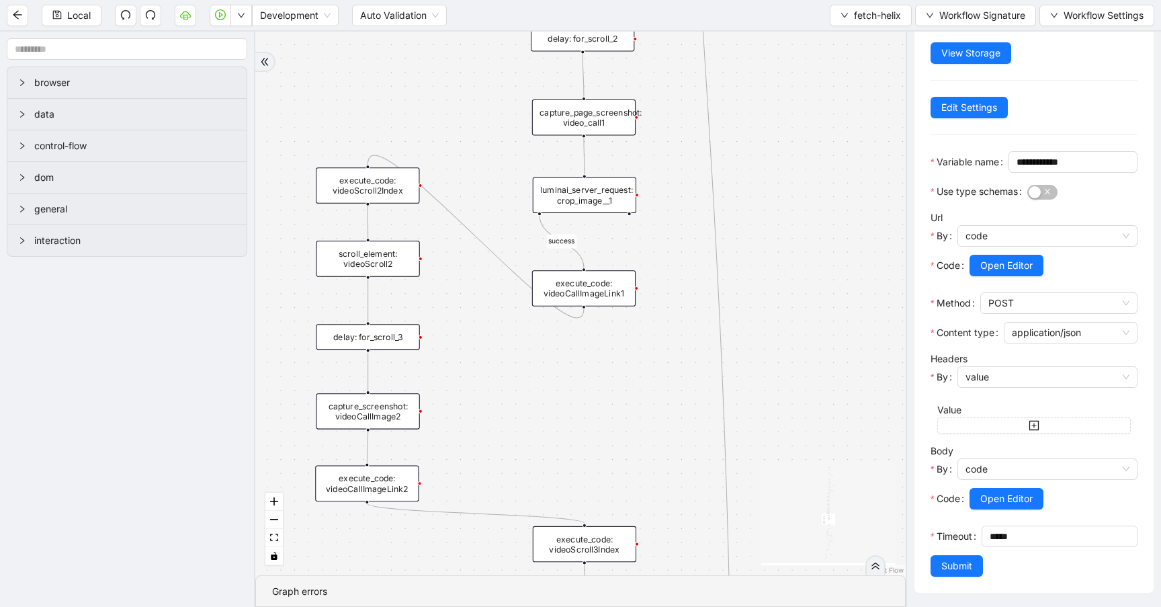
drag, startPoint x: 805, startPoint y: 241, endPoint x: 805, endPoint y: 447, distance: 205.6
click at [805, 448] on div "success fallback no_invoice fallback success has_apptID clinical_note_present f…" at bounding box center [580, 304] width 650 height 544
click at [590, 196] on div "luminai_server_request: crop_image__1" at bounding box center [584, 194] width 103 height 36
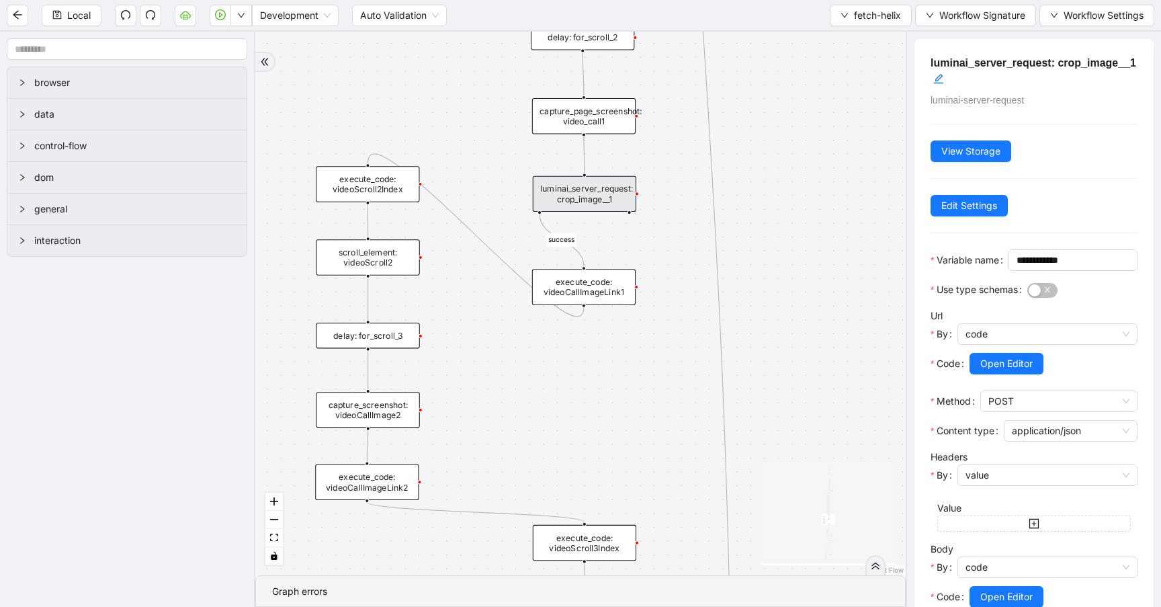
click at [591, 119] on div "capture_page_screenshot: video_call1" at bounding box center [583, 116] width 103 height 36
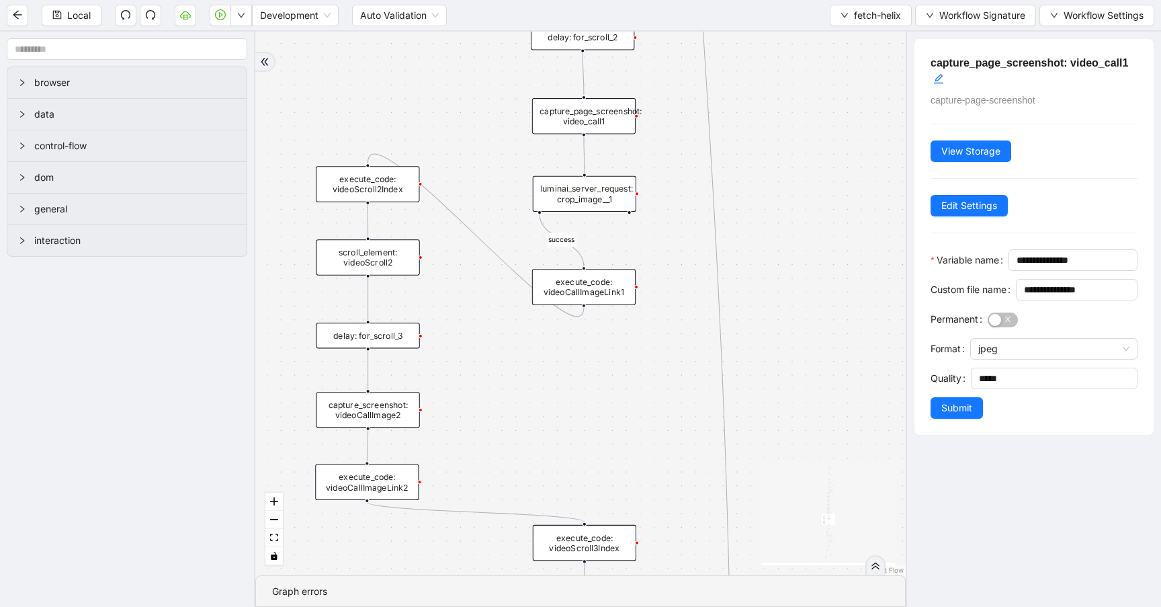
click at [351, 478] on div "execute_code: videoCallImageLink2" at bounding box center [366, 482] width 103 height 36
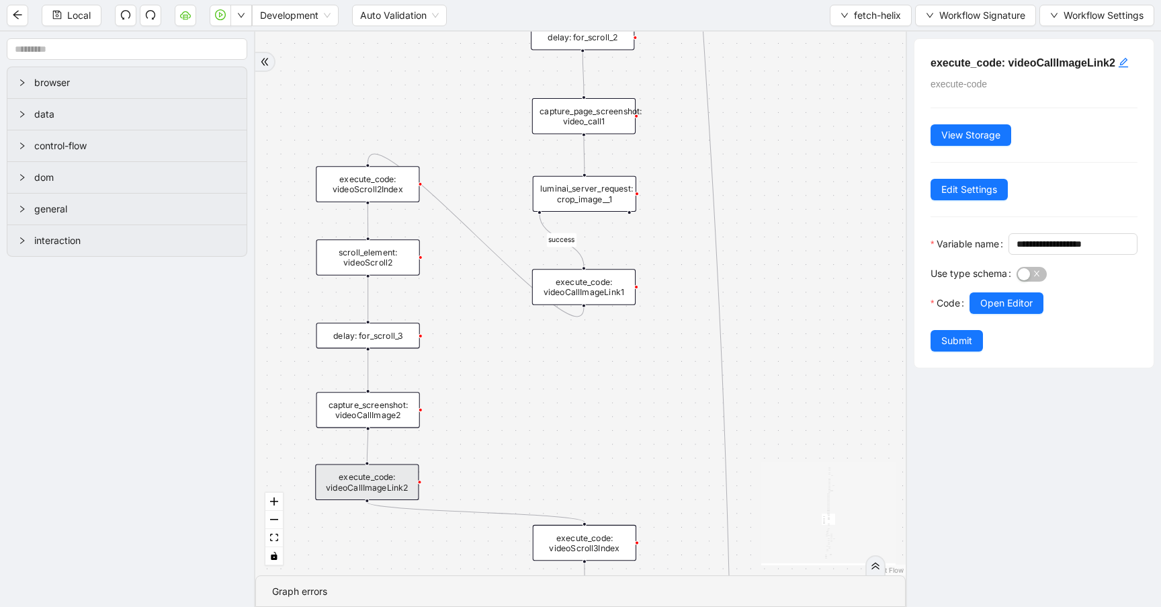
click at [362, 417] on div "capture_screenshot: videoCallImage2" at bounding box center [367, 410] width 103 height 36
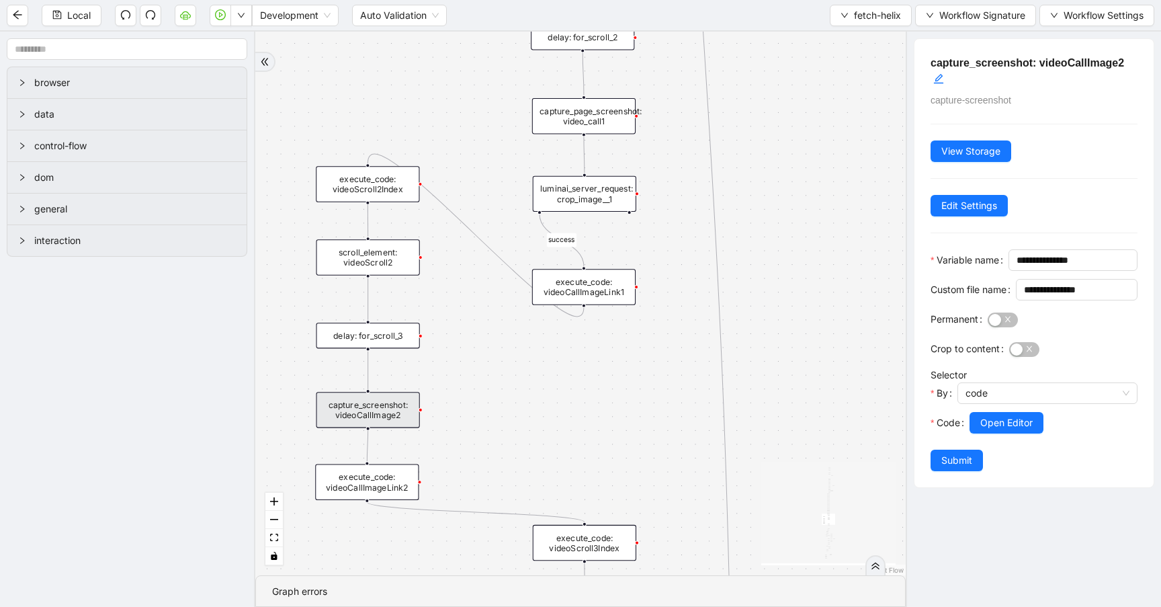
click at [359, 483] on div "execute_code: videoCallImageLink2" at bounding box center [366, 482] width 103 height 36
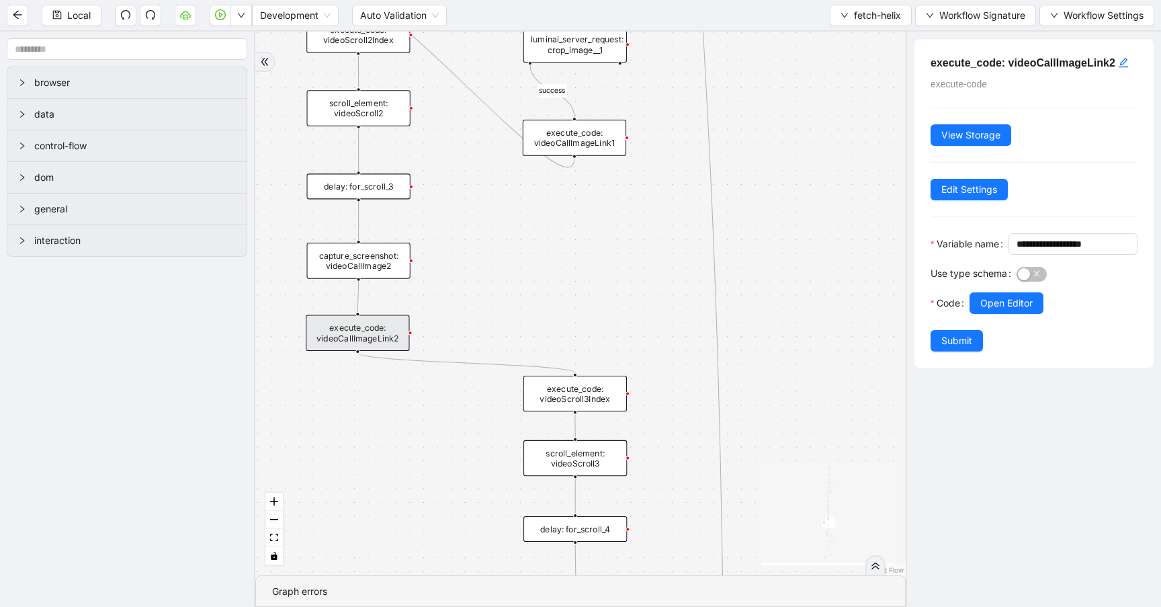
drag, startPoint x: 826, startPoint y: 433, endPoint x: 816, endPoint y: 190, distance: 242.8
click at [817, 190] on div "success fallback no_invoice fallback success has_apptID clinical_note_present f…" at bounding box center [580, 304] width 650 height 544
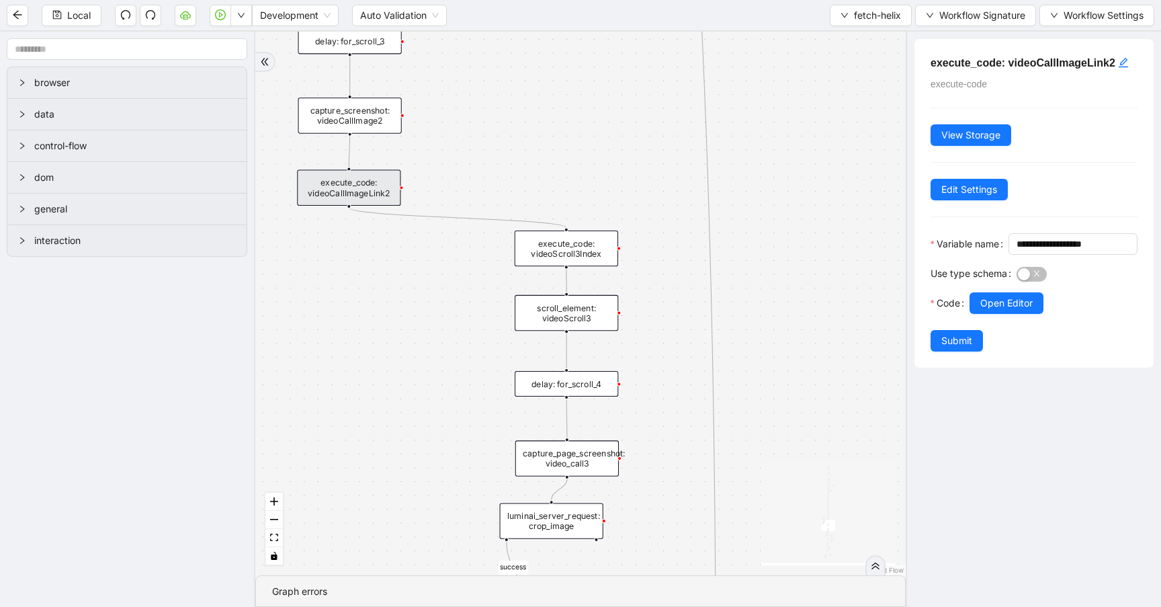
drag, startPoint x: 820, startPoint y: 273, endPoint x: 810, endPoint y: 221, distance: 53.4
click at [811, 221] on div "success fallback no_invoice fallback success has_apptID clinical_note_present f…" at bounding box center [580, 304] width 650 height 544
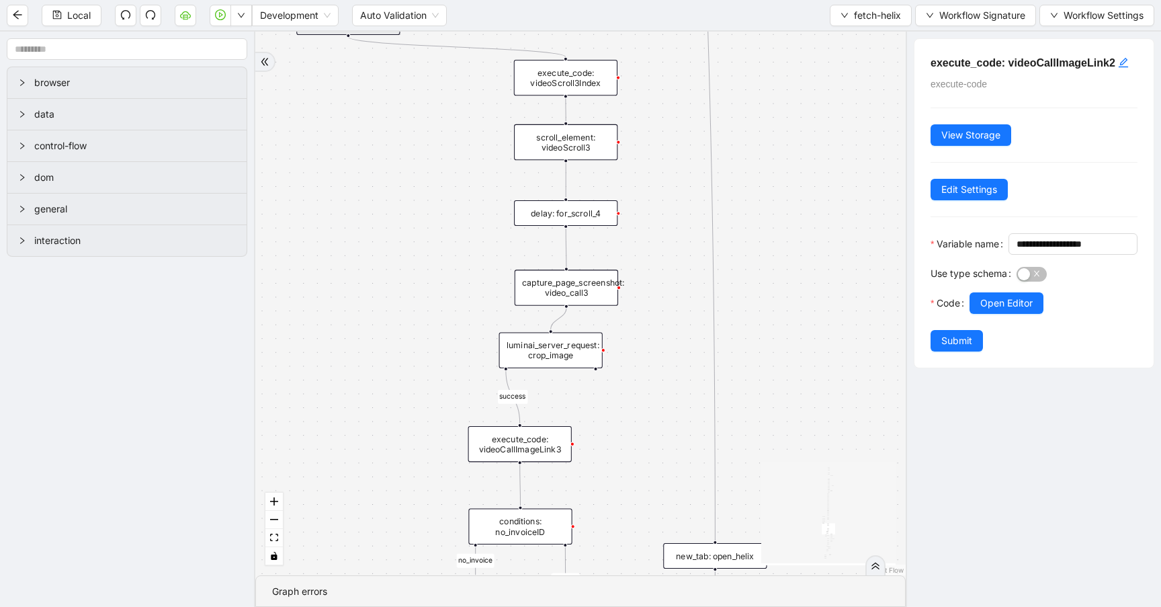
drag, startPoint x: 802, startPoint y: 326, endPoint x: 801, endPoint y: 82, distance: 243.9
click at [801, 82] on div "success fallback no_invoice fallback success has_apptID clinical_note_present f…" at bounding box center [580, 304] width 650 height 544
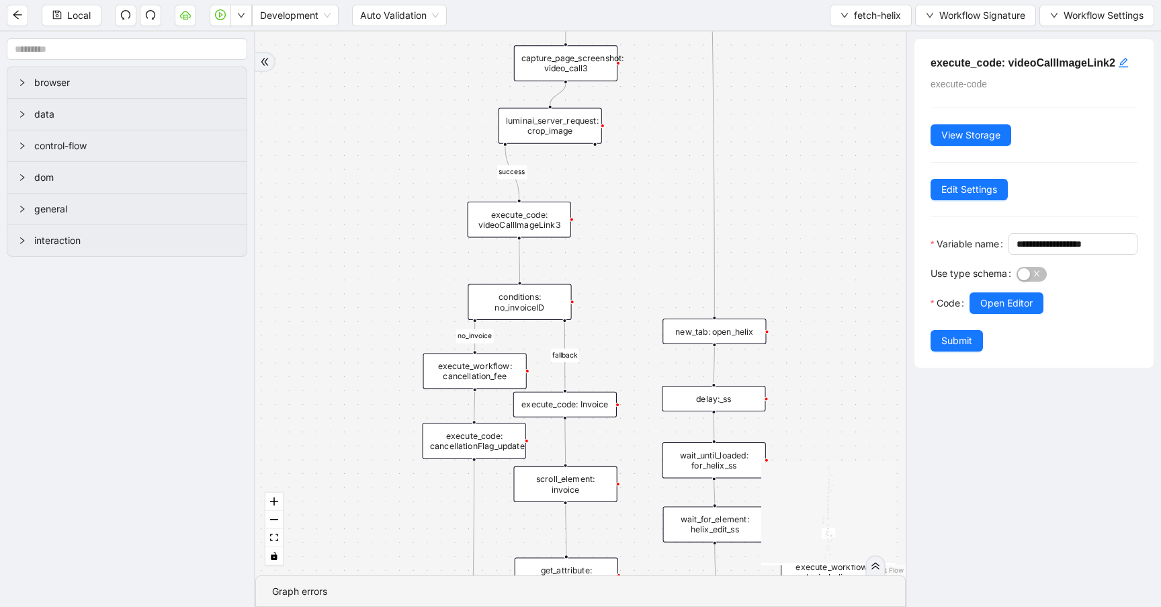
drag, startPoint x: 798, startPoint y: 230, endPoint x: 798, endPoint y: 75, distance: 155.9
click at [798, 75] on div "success fallback no_invoice fallback success has_apptID clinical_note_present f…" at bounding box center [580, 304] width 650 height 544
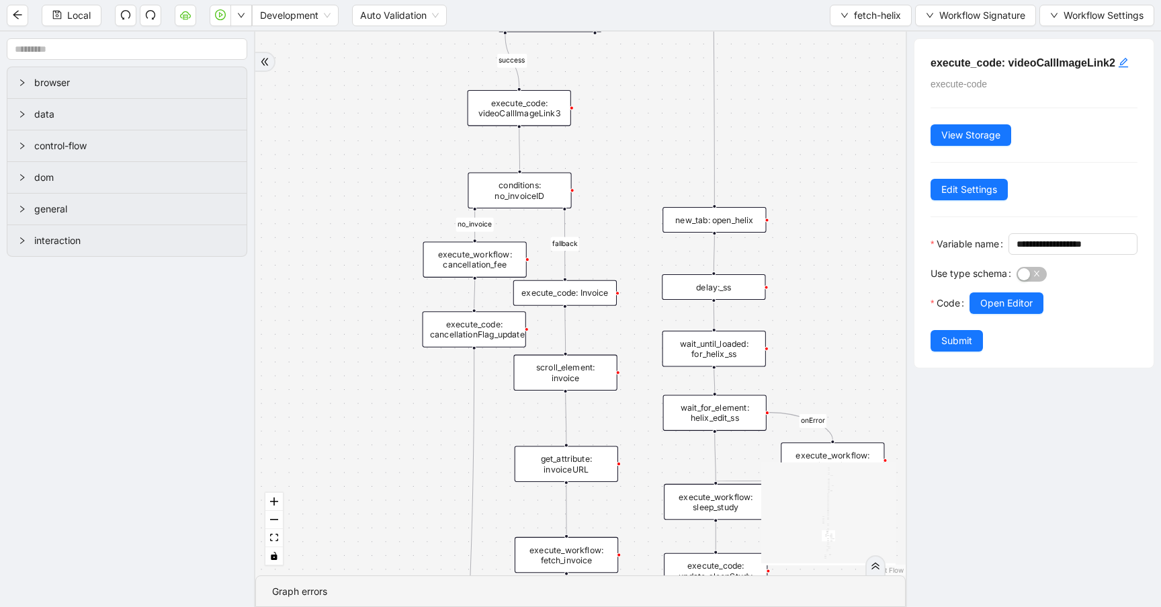
drag, startPoint x: 798, startPoint y: 204, endPoint x: 798, endPoint y: 95, distance: 108.9
click at [798, 95] on div "success fallback no_invoice fallback success has_apptID clinical_note_present f…" at bounding box center [580, 304] width 650 height 544
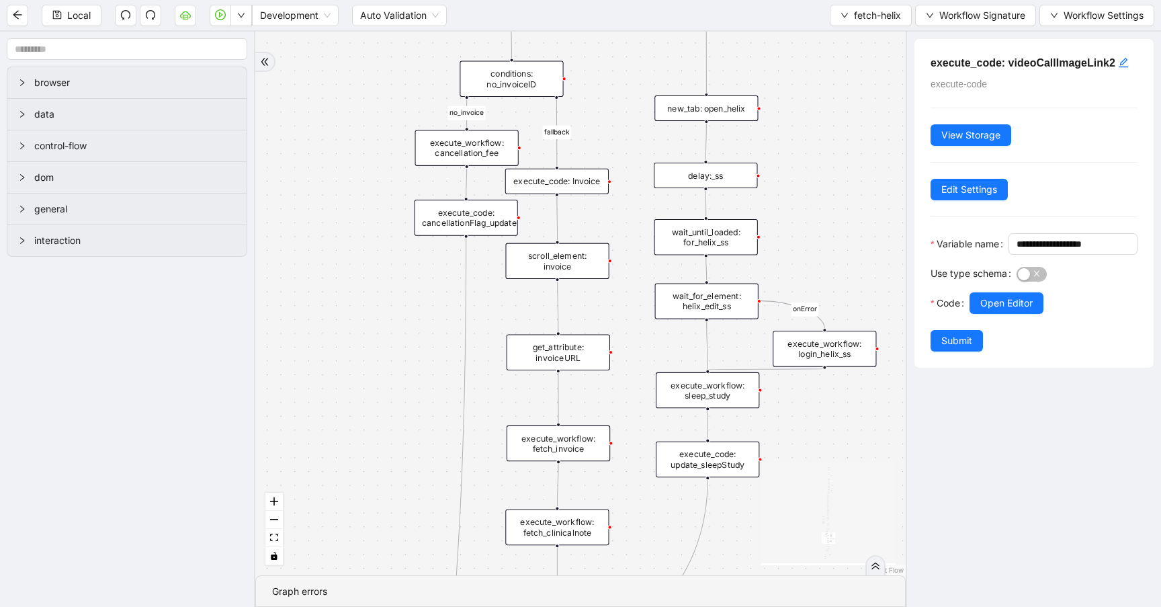
drag, startPoint x: 813, startPoint y: 153, endPoint x: 804, endPoint y: 33, distance: 120.6
click at [804, 33] on div "success fallback no_invoice fallback success has_apptID clinical_note_present f…" at bounding box center [580, 304] width 650 height 544
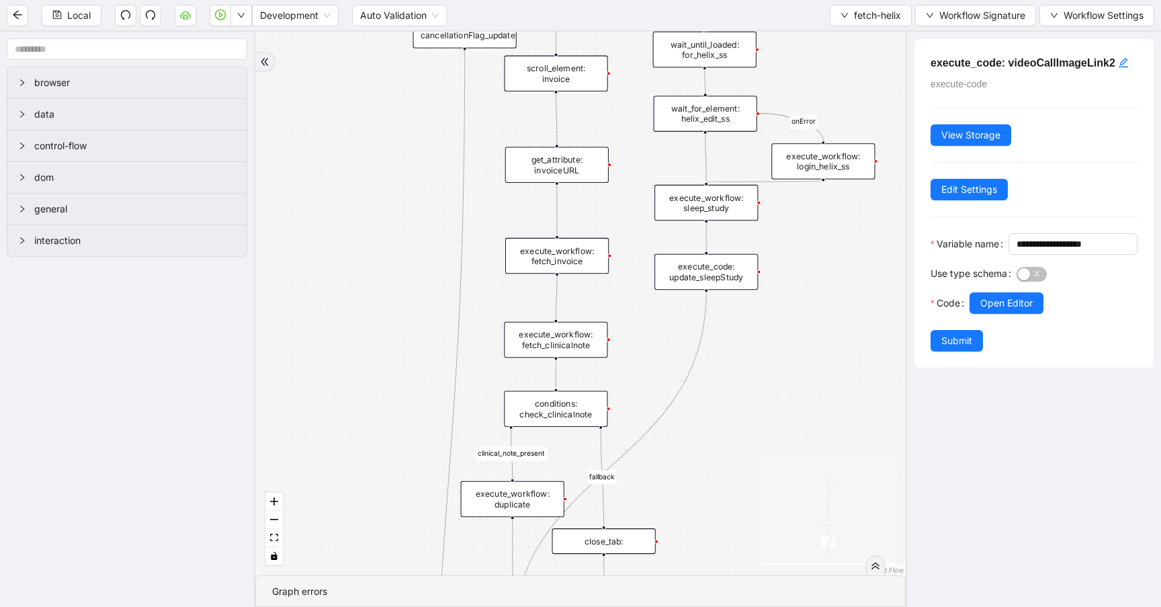
drag, startPoint x: 839, startPoint y: 189, endPoint x: 804, endPoint y: 342, distance: 157.1
click at [810, 301] on div "success fallback no_invoice fallback success has_apptID clinical_note_present f…" at bounding box center [580, 304] width 650 height 544
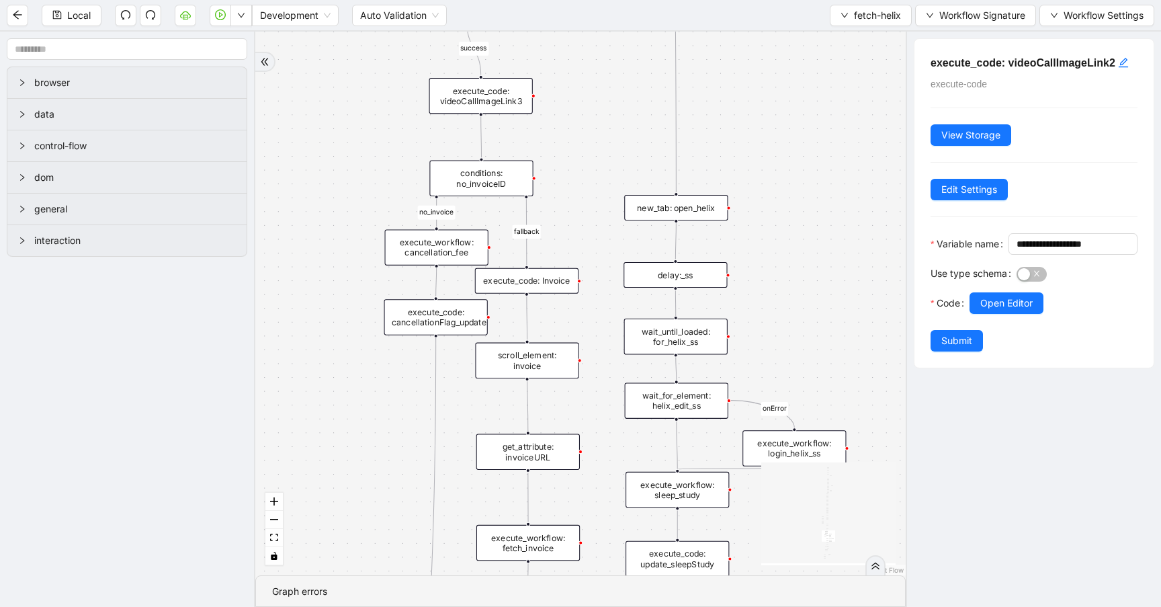
drag, startPoint x: 803, startPoint y: 347, endPoint x: 843, endPoint y: 54, distance: 295.6
click at [843, 59] on div "success fallback no_invoice fallback success has_apptID clinical_note_present f…" at bounding box center [580, 304] width 650 height 544
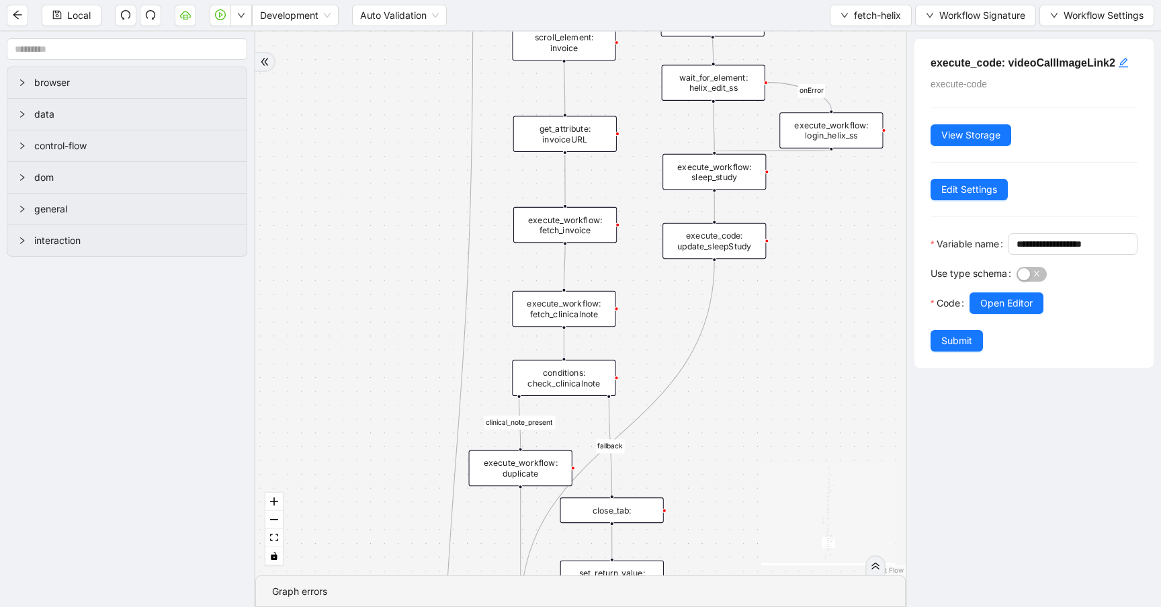
drag, startPoint x: 804, startPoint y: 429, endPoint x: 814, endPoint y: 103, distance: 326.1
click at [812, 110] on div "success fallback no_invoice fallback success has_apptID clinical_note_present f…" at bounding box center [580, 304] width 650 height 544
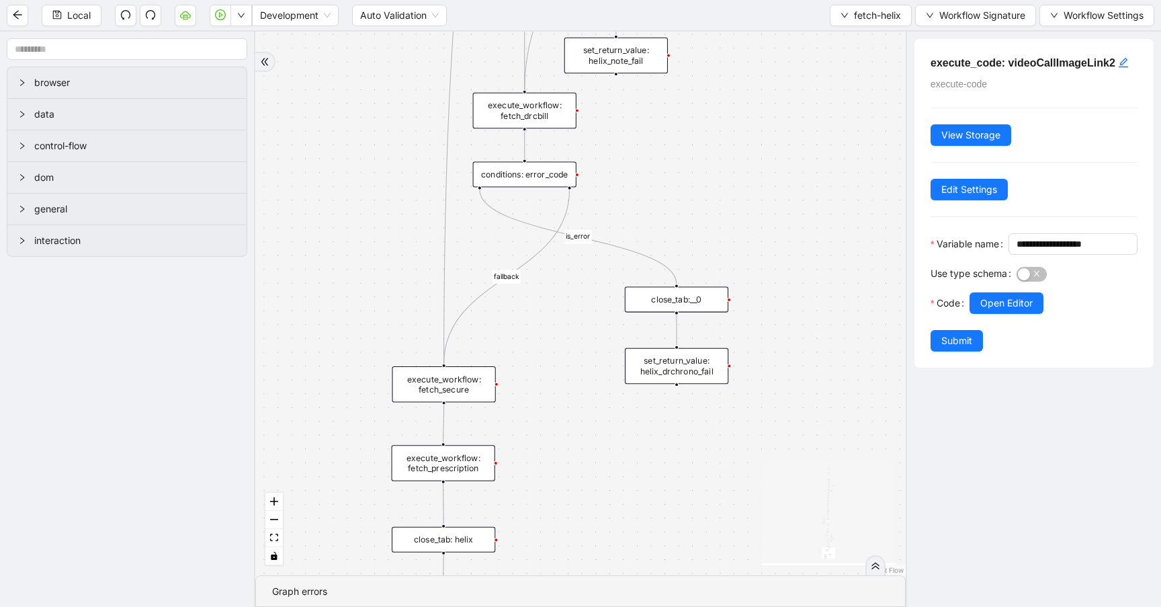
drag, startPoint x: 789, startPoint y: 286, endPoint x: 783, endPoint y: 10, distance: 275.5
click at [783, 10] on section "Local Development Auto Validation fetch-helix Workflow Signature Workflow Setti…" at bounding box center [580, 303] width 1161 height 607
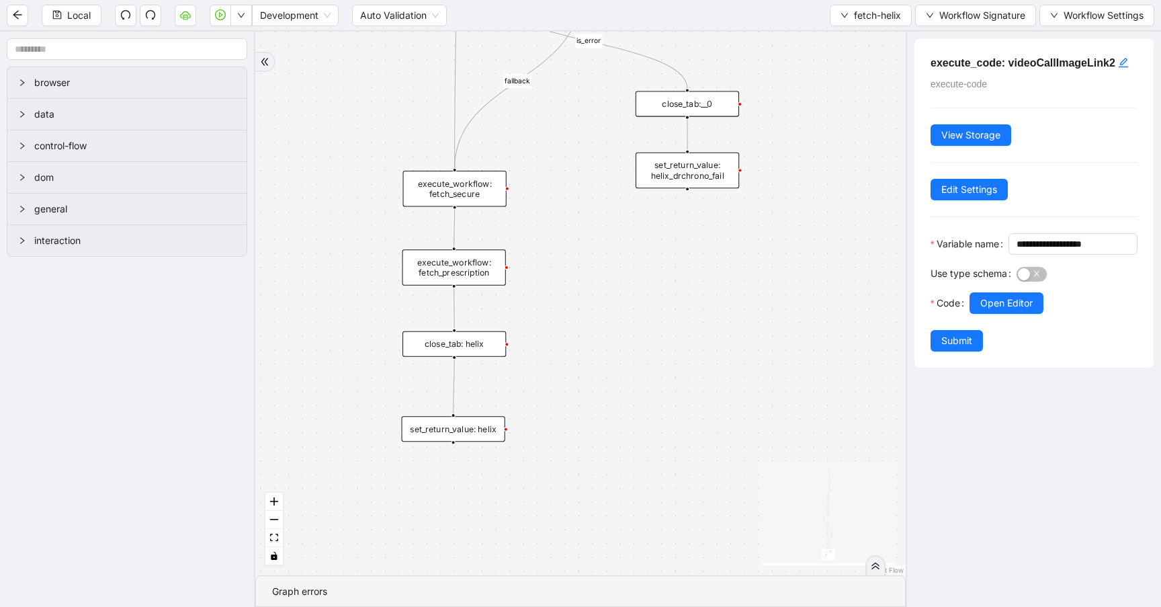
drag, startPoint x: 771, startPoint y: 306, endPoint x: 792, endPoint y: 107, distance: 200.1
click at [791, 112] on div "success fallback no_invoice fallback success has_apptID clinical_note_present f…" at bounding box center [580, 304] width 650 height 544
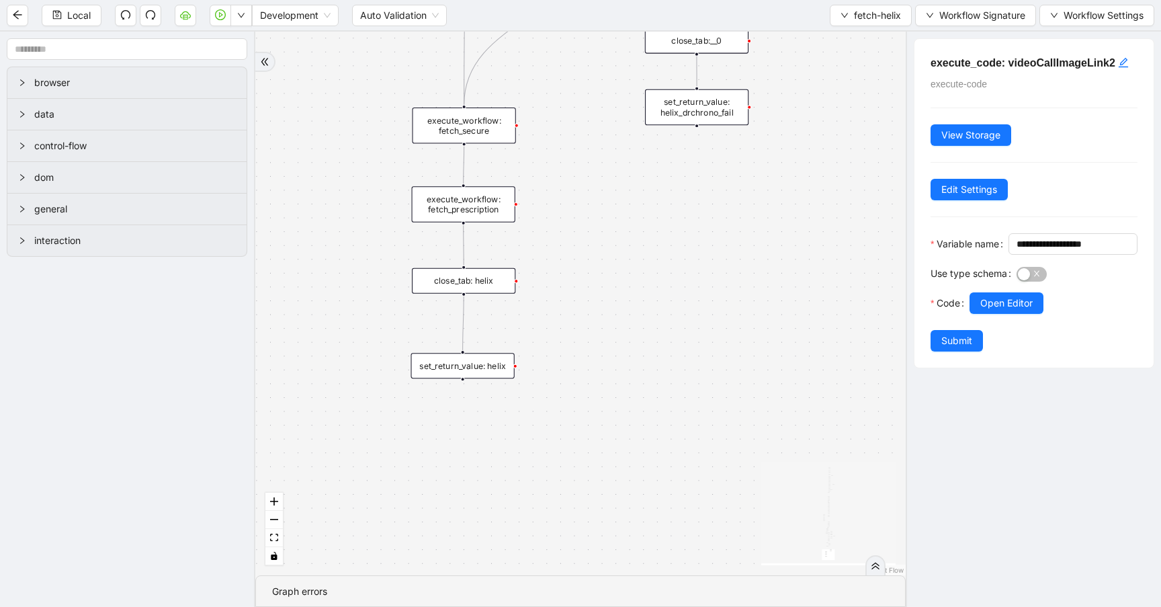
drag, startPoint x: 607, startPoint y: 331, endPoint x: 607, endPoint y: 316, distance: 14.8
click at [607, 321] on div "success fallback no_invoice fallback success has_apptID clinical_note_present f…" at bounding box center [580, 304] width 650 height 544
